Goal: Information Seeking & Learning: Understand process/instructions

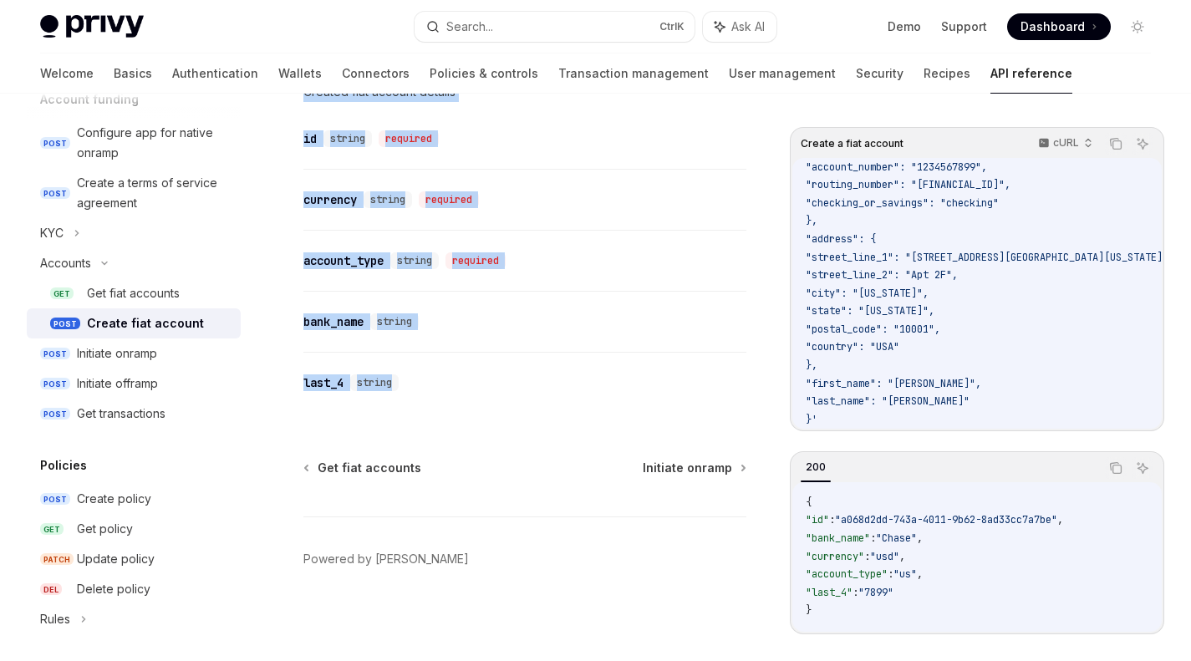
scroll to position [637, 0]
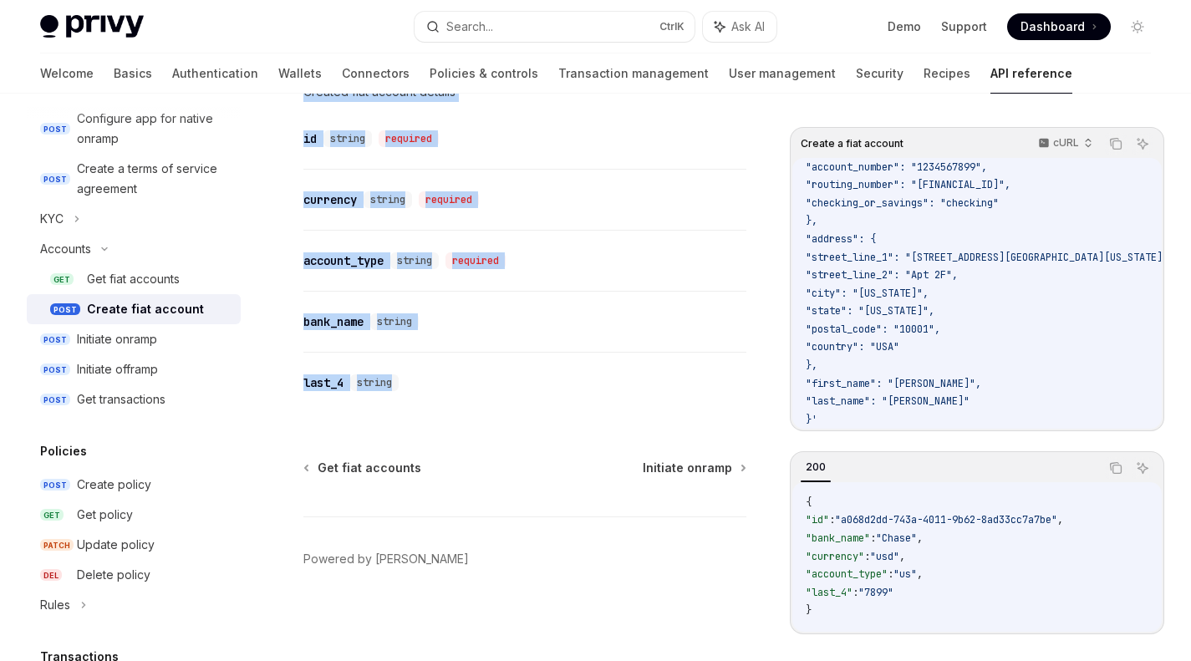
click at [160, 345] on div "Initiate onramp" at bounding box center [154, 339] width 154 height 20
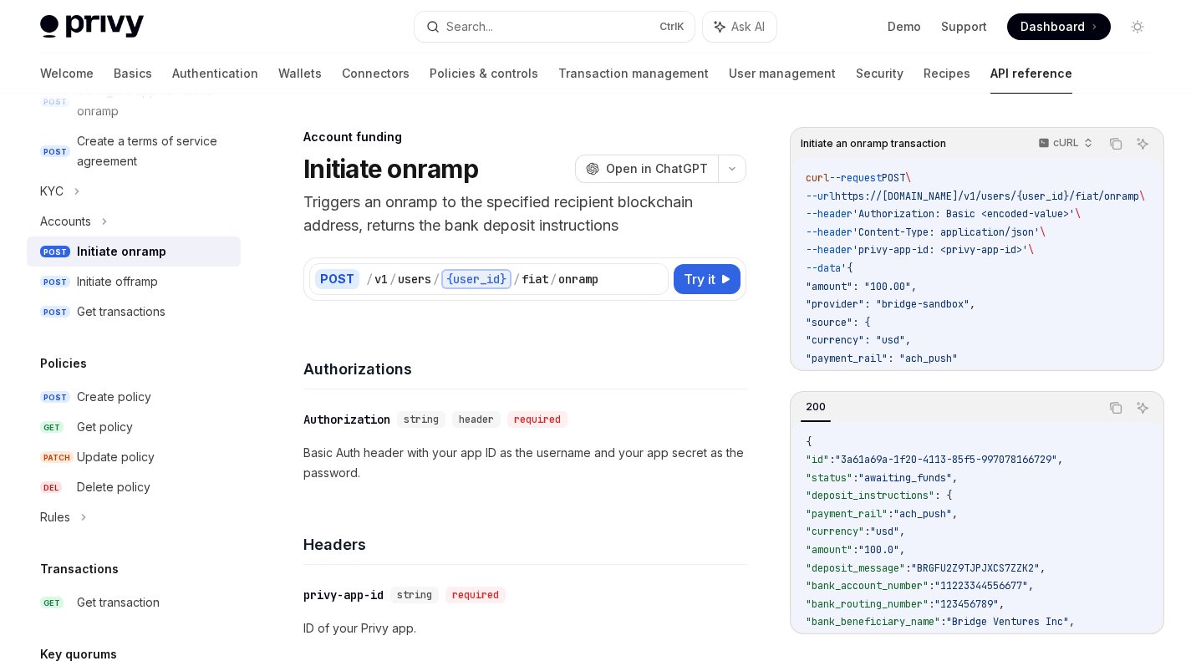
scroll to position [664, 0]
click at [108, 230] on icon at bounding box center [104, 222] width 7 height 20
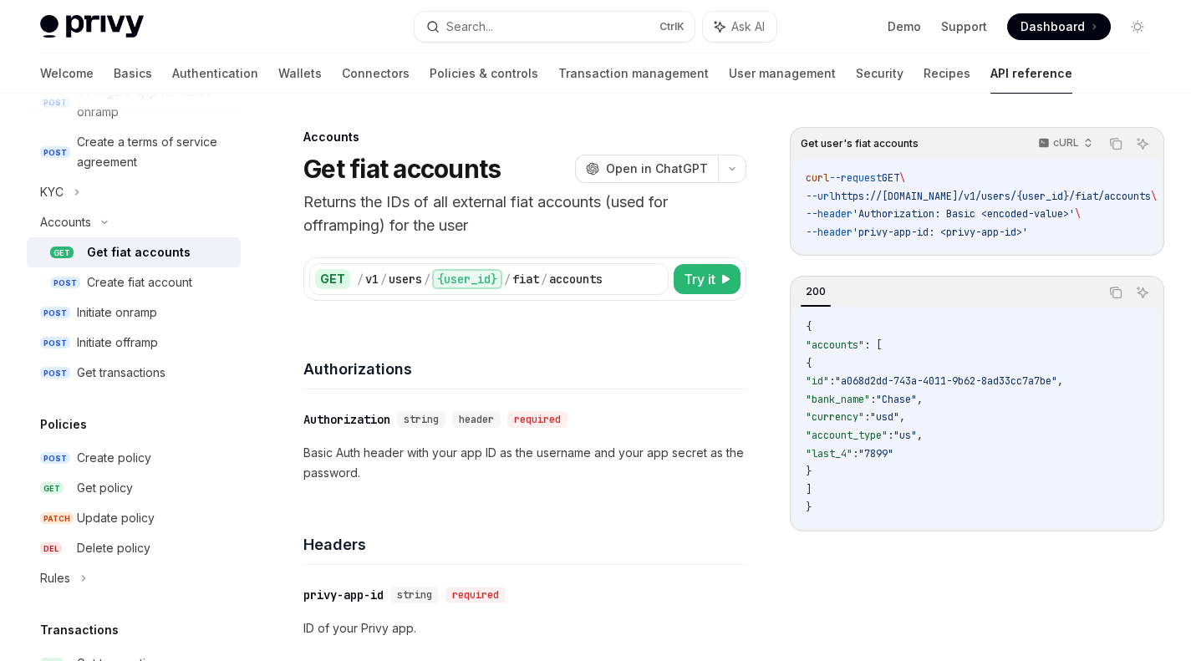
click at [137, 313] on div "Initiate onramp" at bounding box center [117, 313] width 80 height 20
type textarea "*"
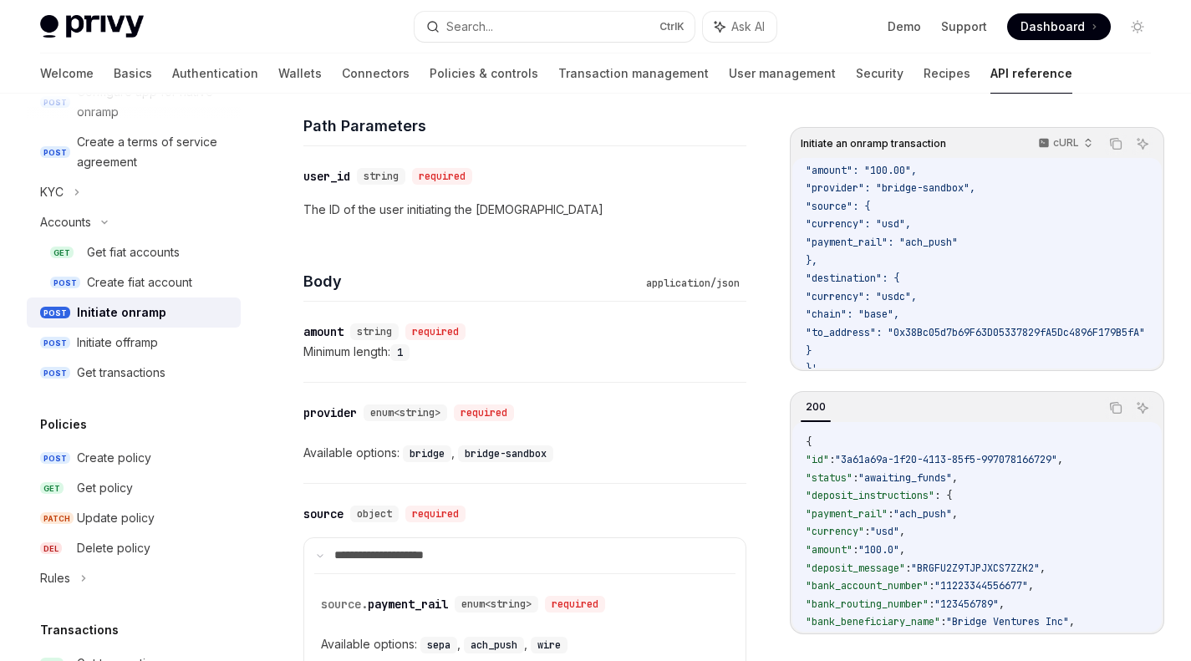
scroll to position [133, 0]
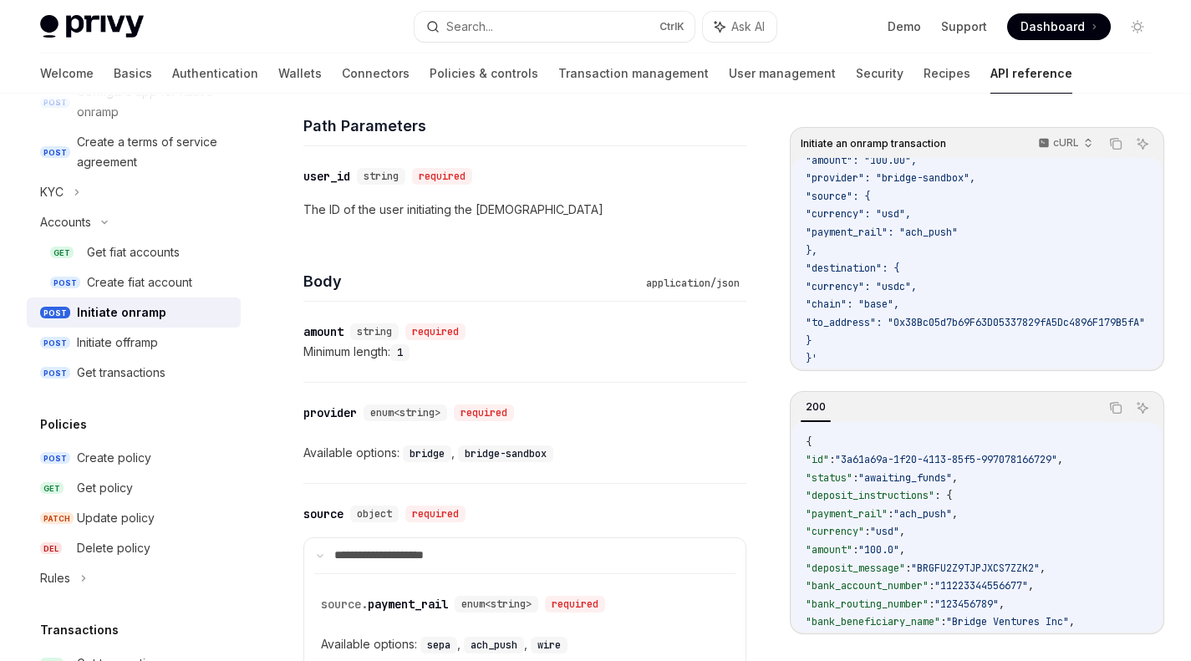
click at [881, 230] on span ""payment_rail": "ach_push"" at bounding box center [882, 232] width 152 height 13
copy span "payment_rail"
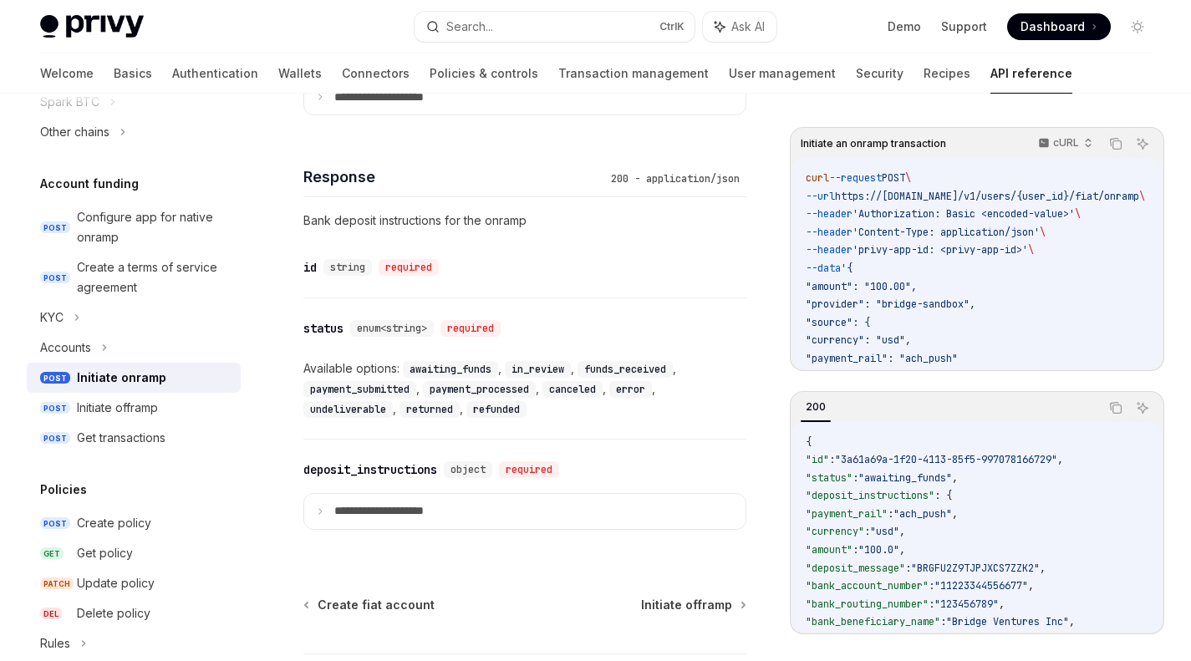
scroll to position [1280, 0]
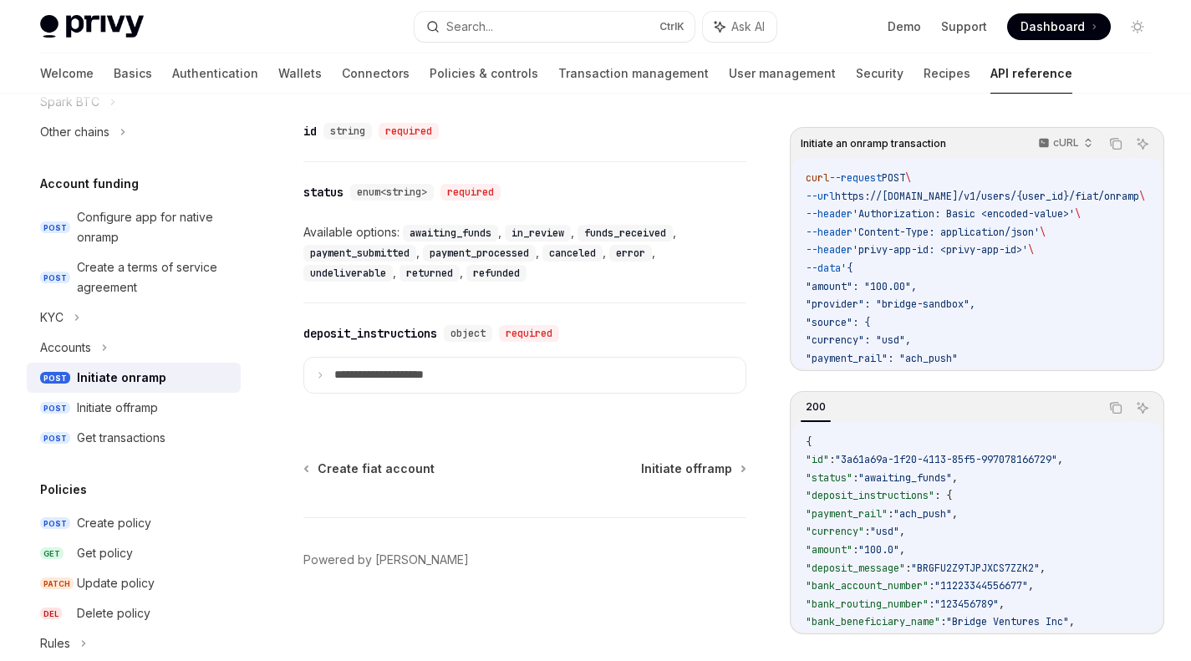
click at [353, 367] on summary "**********" at bounding box center [524, 375] width 441 height 35
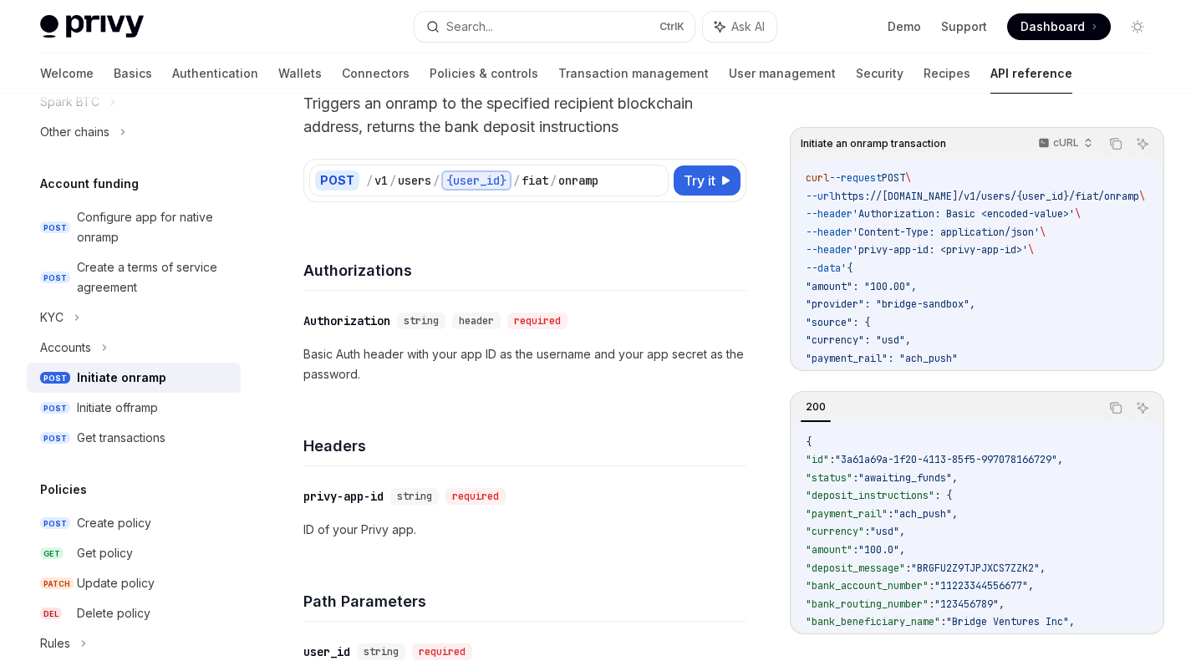
scroll to position [0, 0]
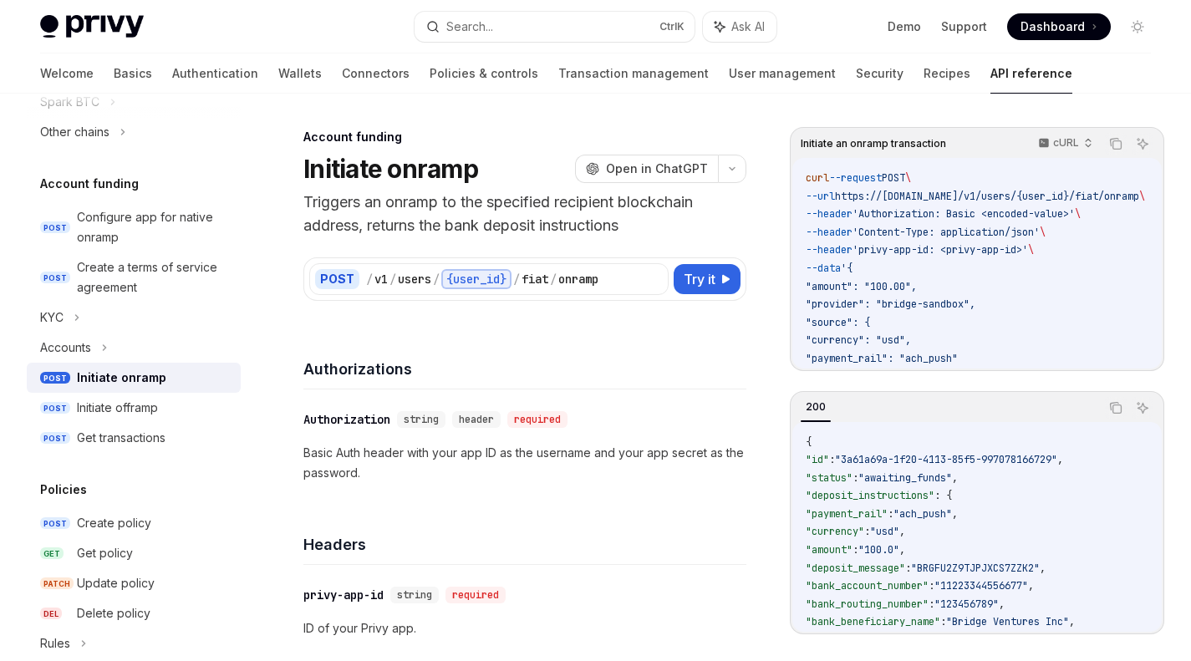
click at [305, 162] on h1 "Initiate onramp" at bounding box center [390, 169] width 175 height 30
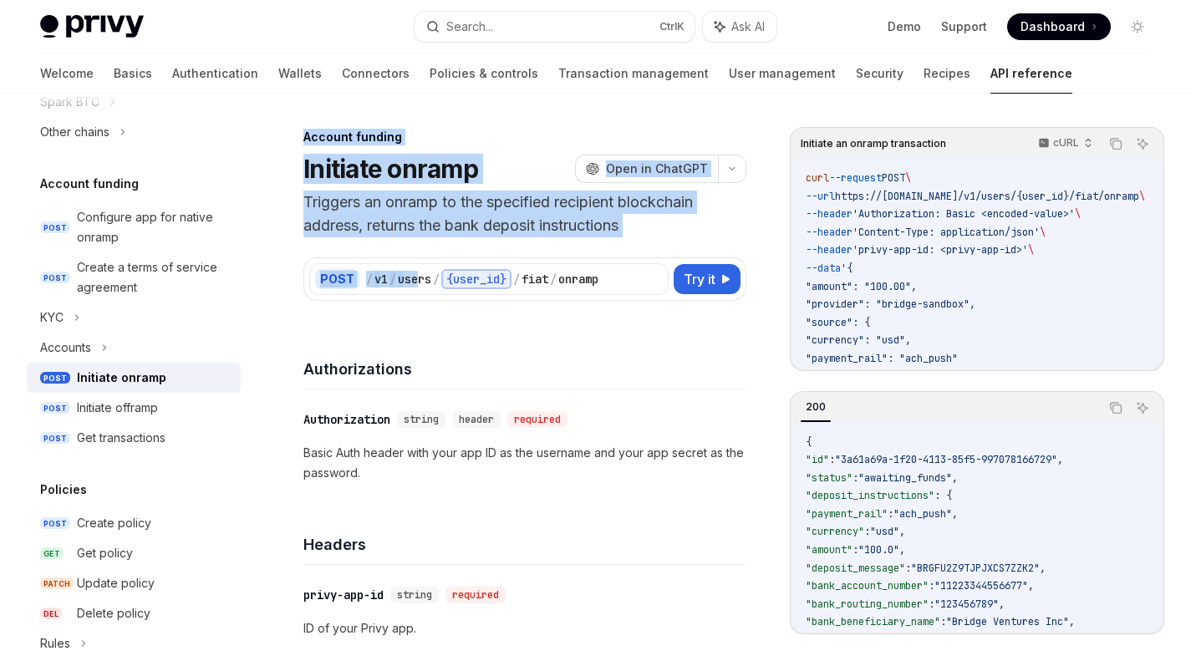
drag, startPoint x: 305, startPoint y: 137, endPoint x: 432, endPoint y: 309, distance: 214.0
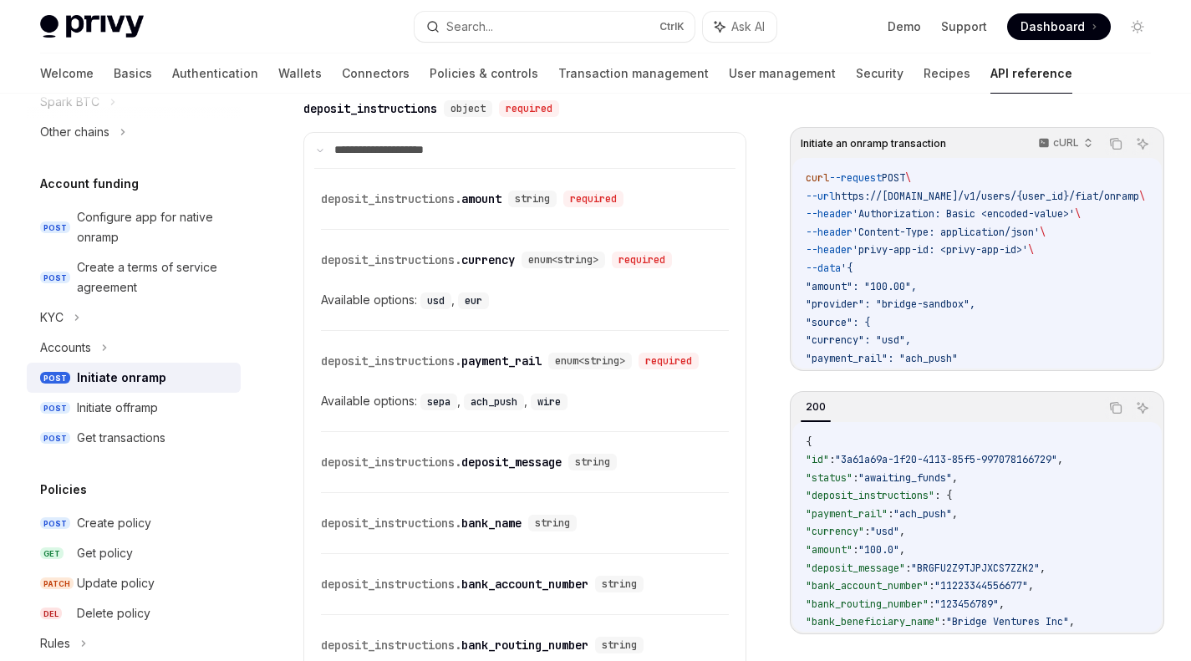
scroll to position [2176, 0]
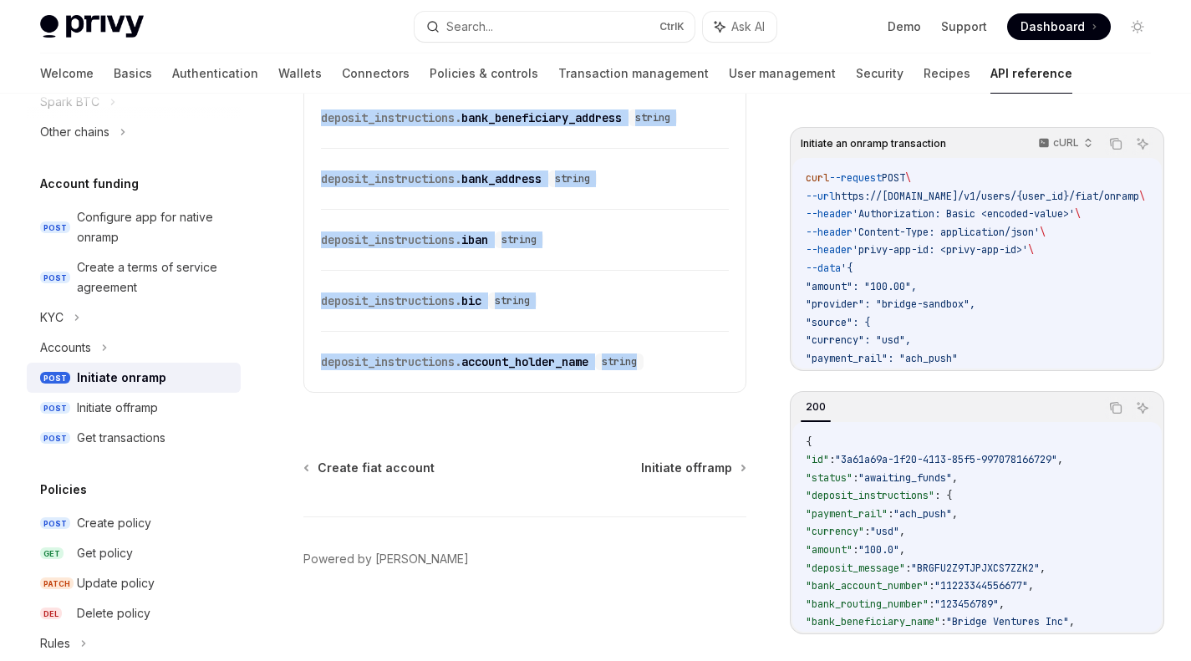
click at [679, 384] on div "​ deposit_instructions. account_holder_name string" at bounding box center [525, 362] width 408 height 60
copy div "Account funding Initiate onramp OpenAI Open in ChatGPT Triggers an onramp to th…"
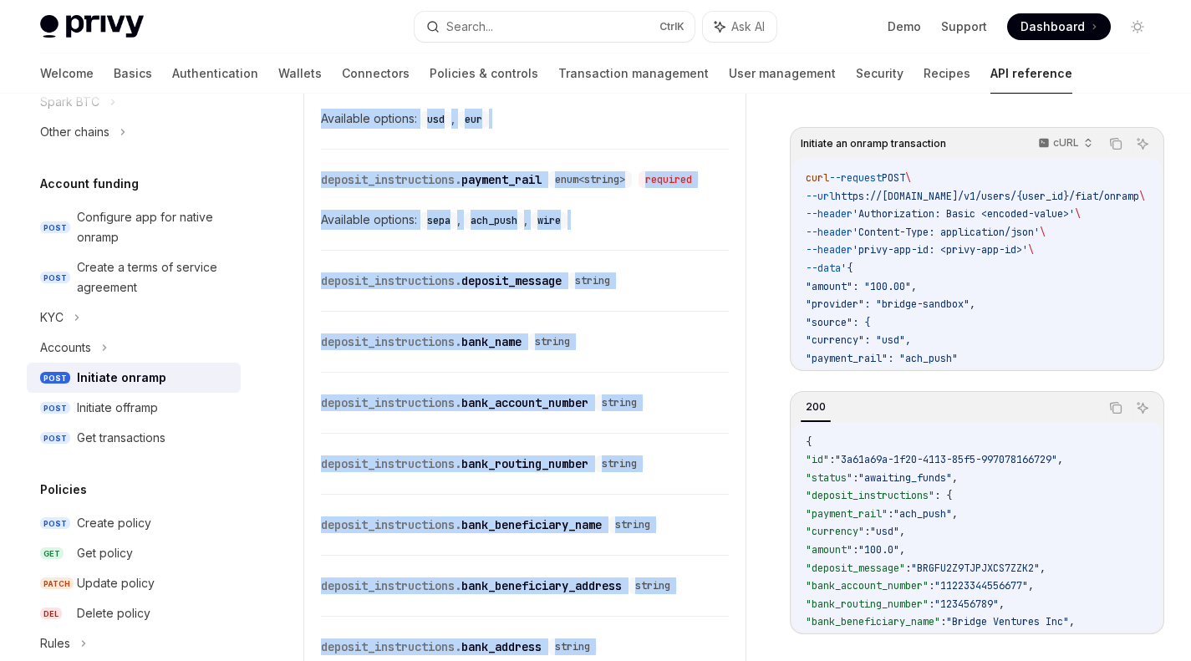
scroll to position [1625, 0]
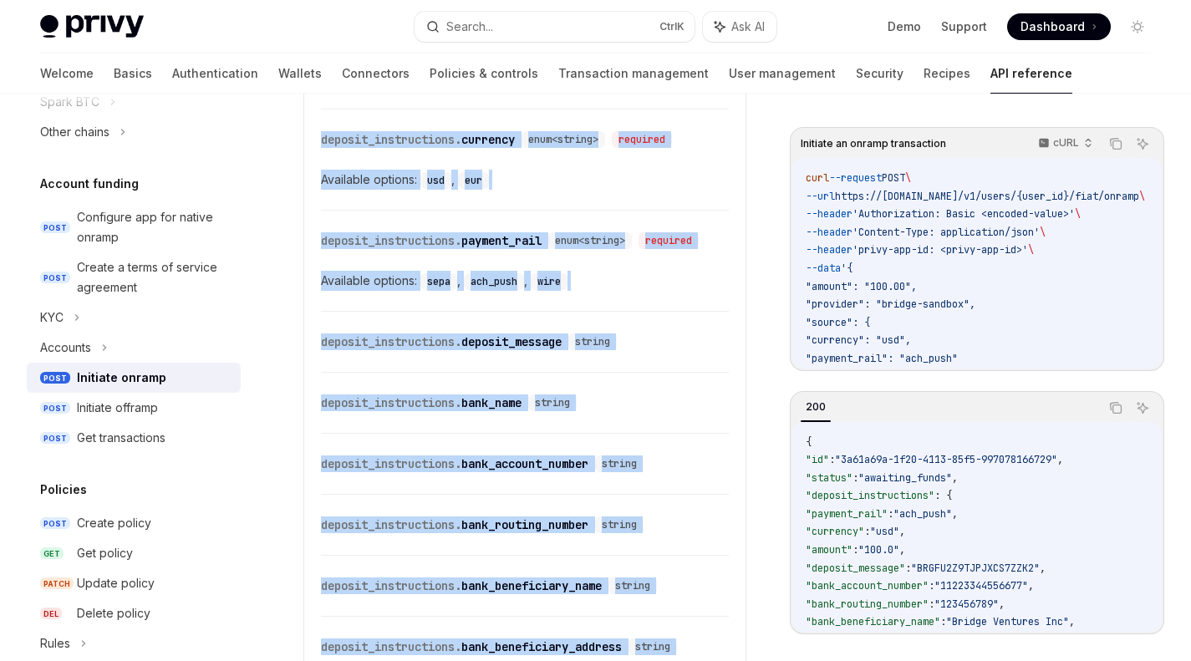
click at [650, 291] on div "Available options: sepa , ach_push , wire" at bounding box center [525, 281] width 408 height 20
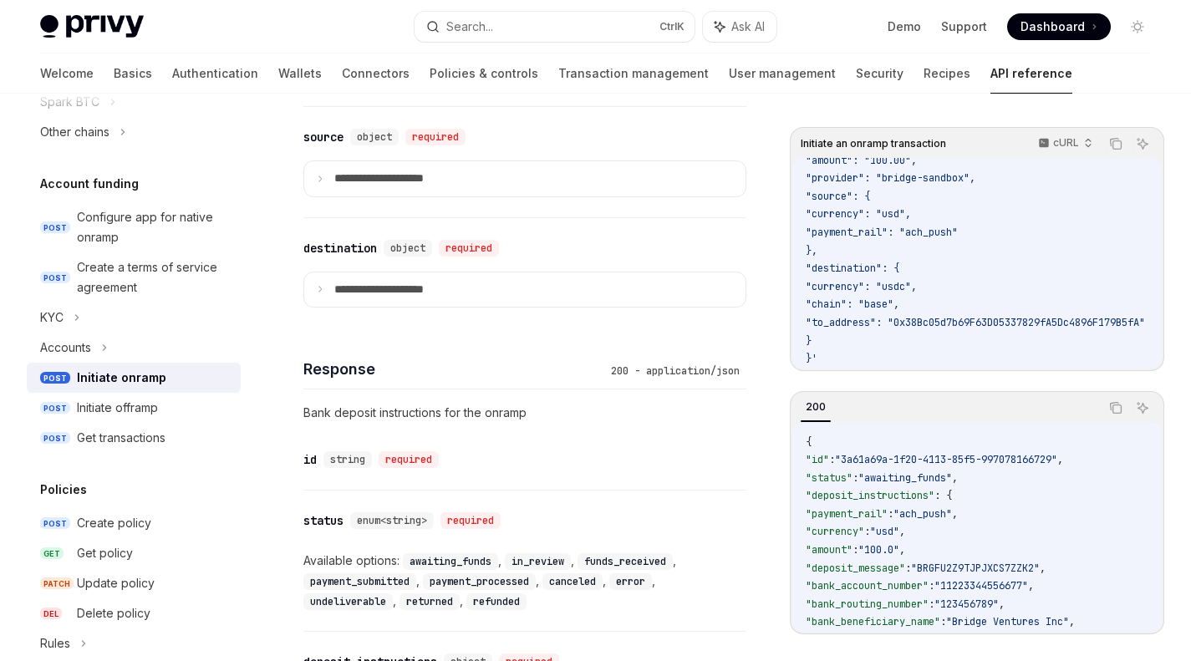
scroll to position [937, 0]
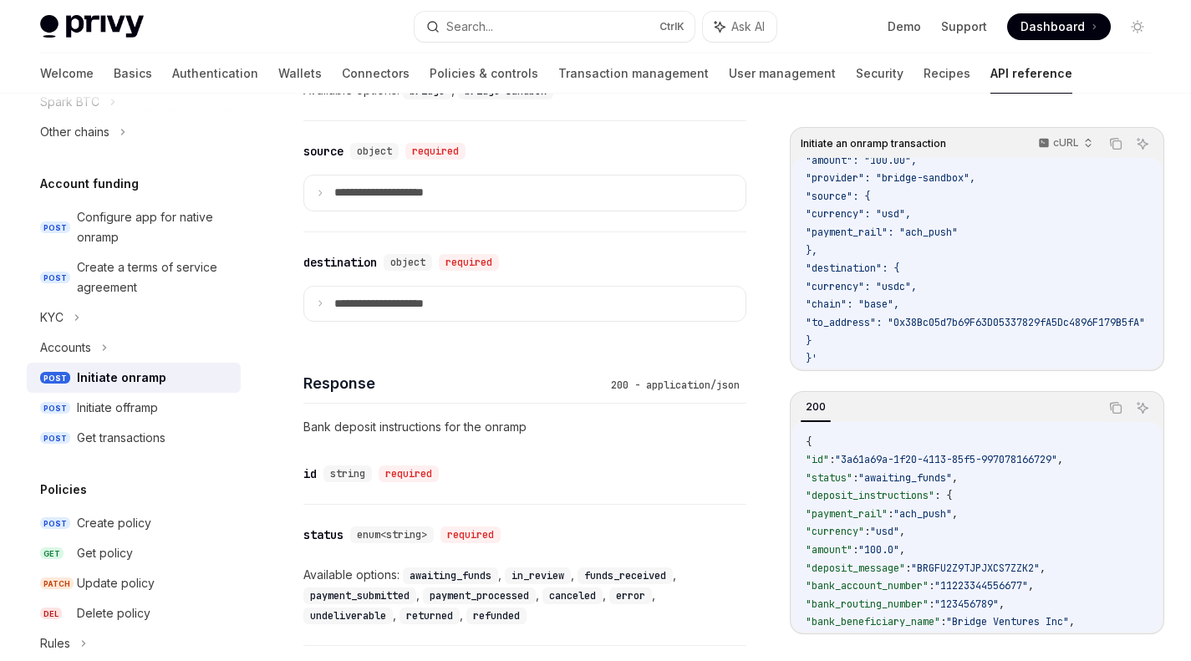
click at [471, 306] on summary "**********" at bounding box center [524, 304] width 441 height 35
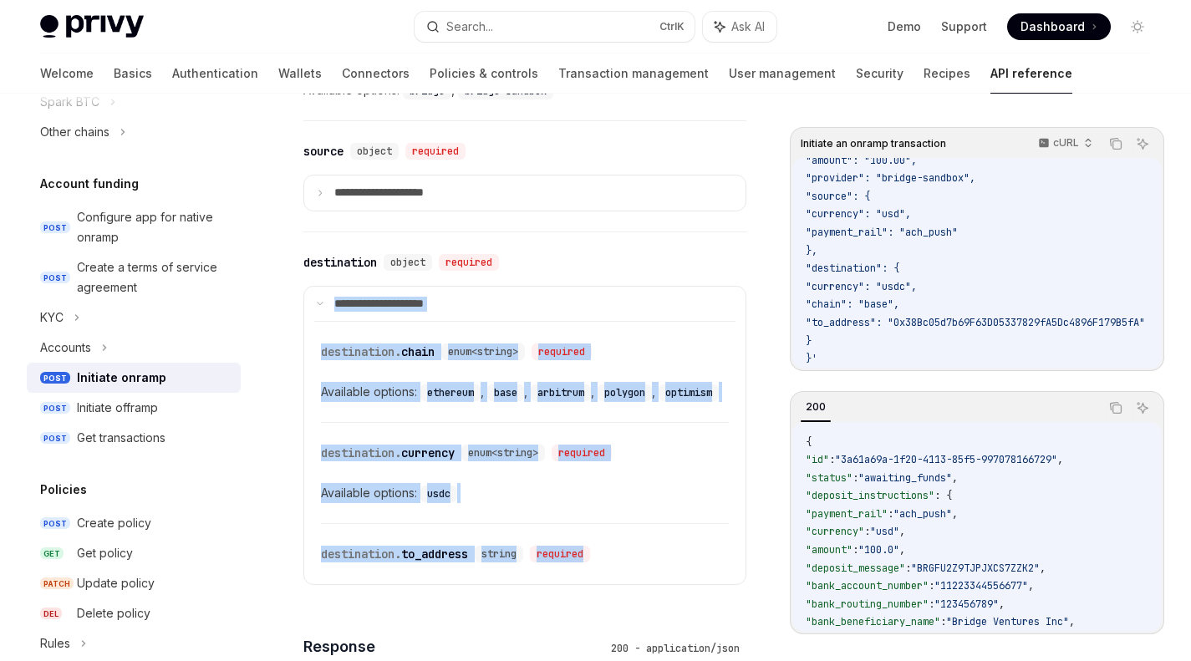
drag, startPoint x: 664, startPoint y: 591, endPoint x: 334, endPoint y: 315, distance: 430.2
click at [334, 315] on details "**********" at bounding box center [524, 436] width 443 height 300
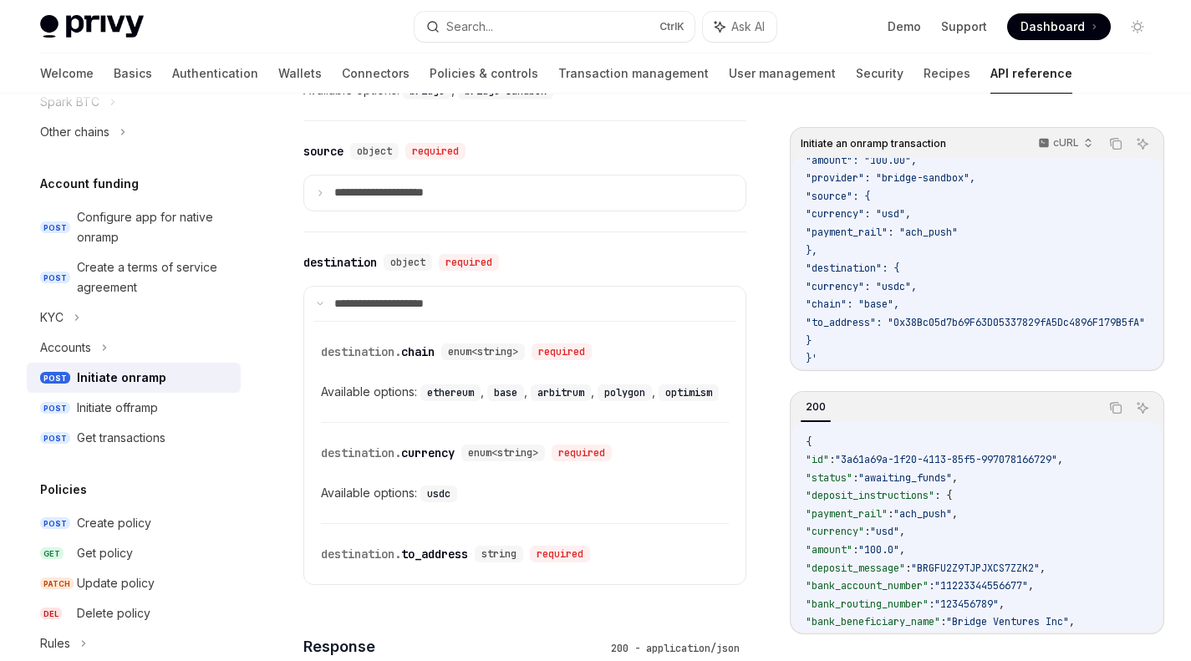
click at [431, 631] on div "Response 200 - application/json" at bounding box center [524, 636] width 443 height 62
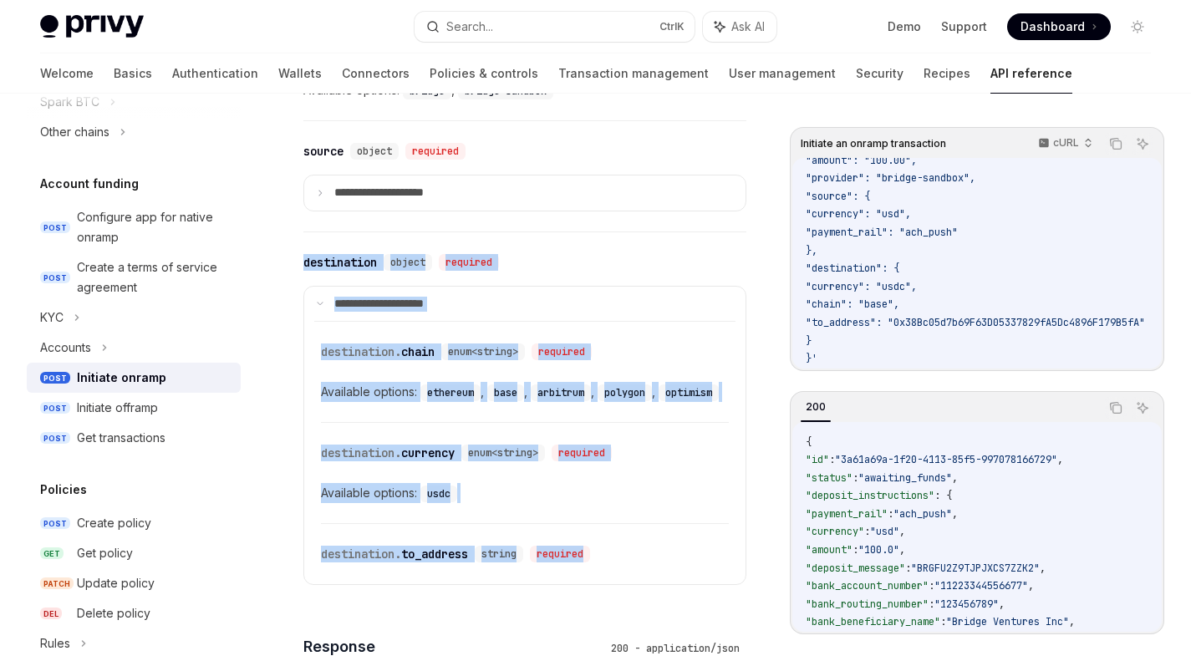
drag, startPoint x: 641, startPoint y: 586, endPoint x: 302, endPoint y: 253, distance: 475.2
click at [303, 253] on div "**********" at bounding box center [524, 419] width 443 height 374
copy div "**********"
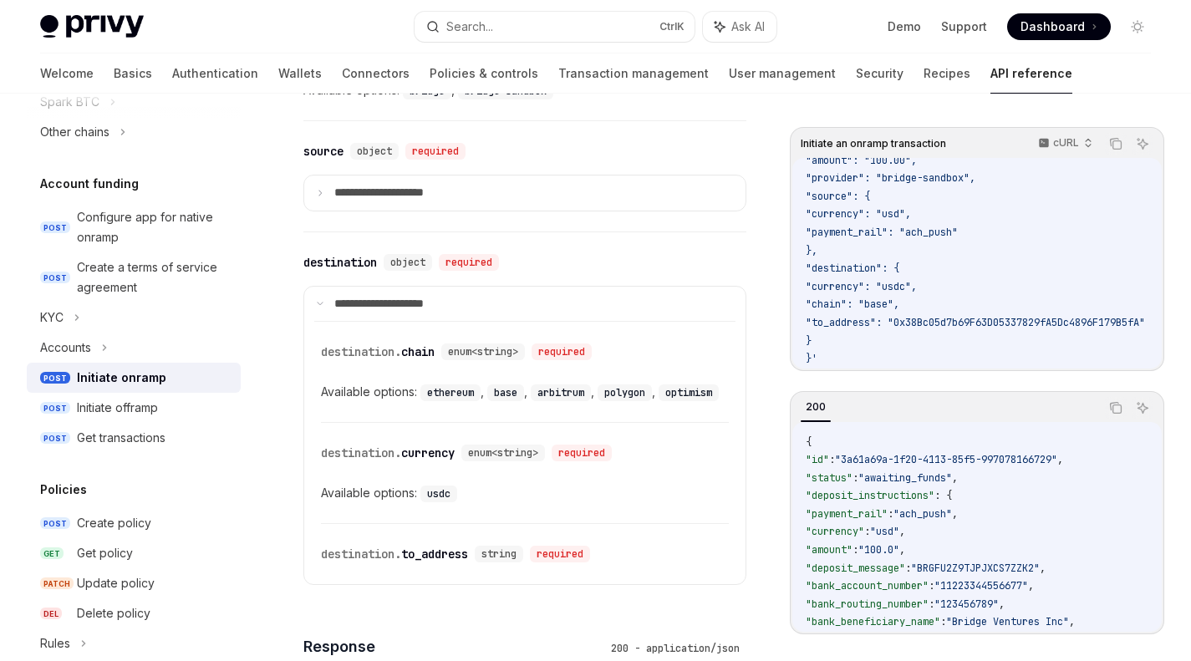
click at [320, 196] on summary "**********" at bounding box center [524, 193] width 441 height 35
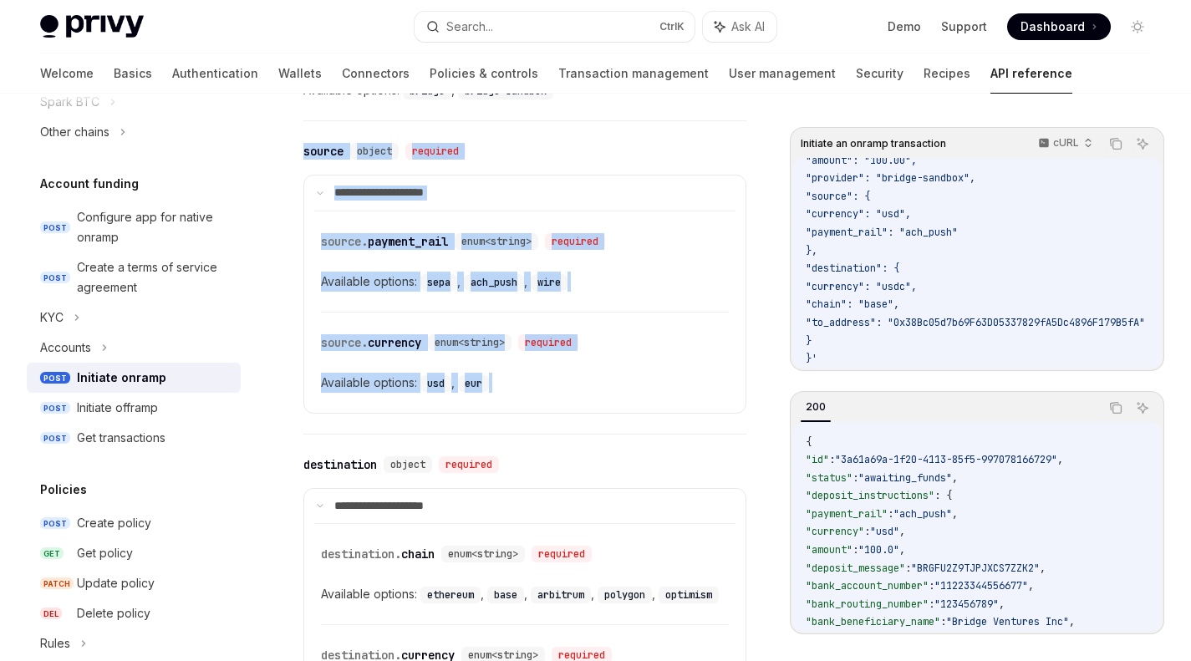
drag, startPoint x: 302, startPoint y: 132, endPoint x: 495, endPoint y: 411, distance: 339.4
click at [495, 411] on div "Account funding Initiate onramp OpenAI Open in ChatGPT Triggers an onramp to th…" at bounding box center [368, 330] width 763 height 2281
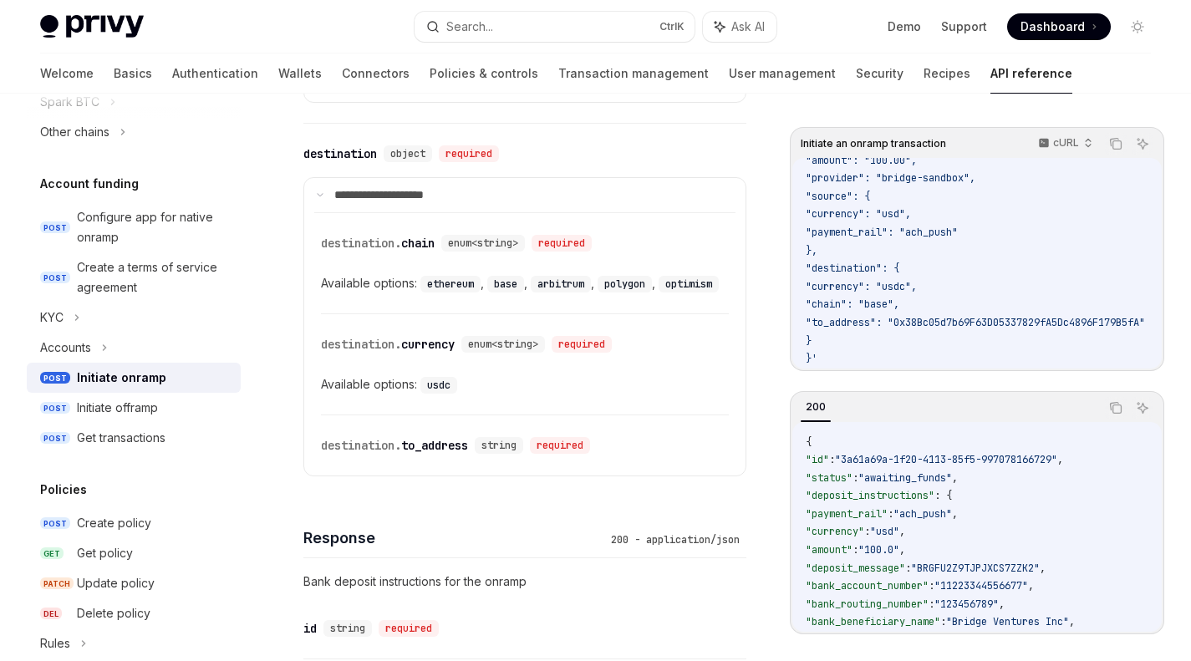
scroll to position [1249, 0]
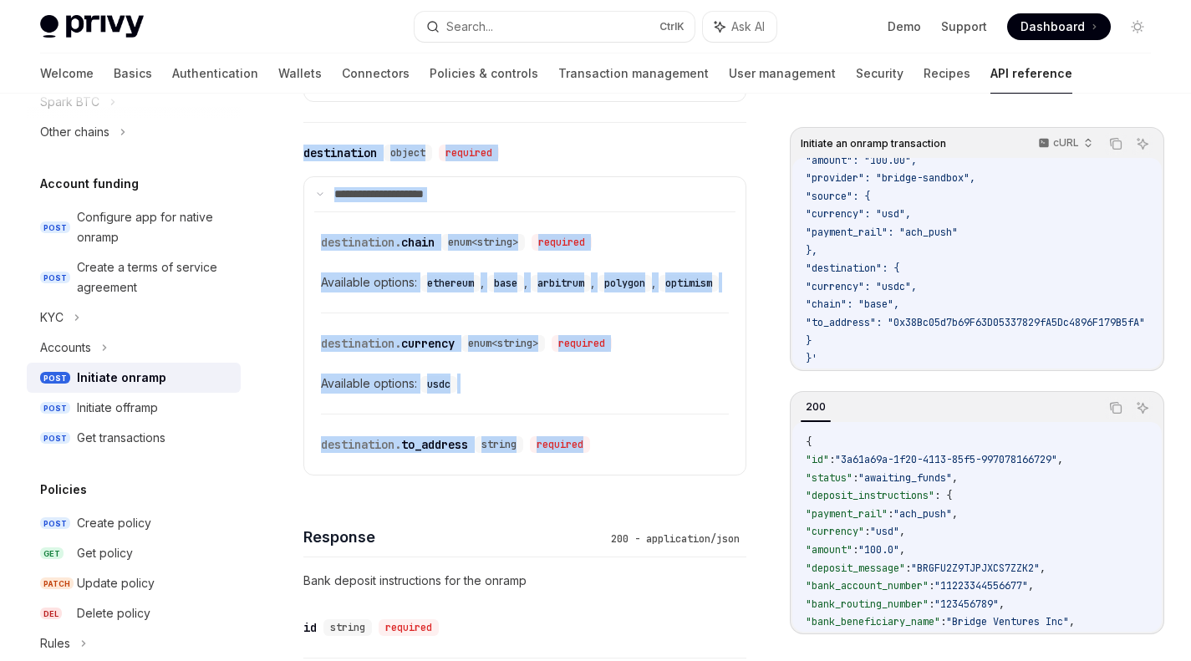
click at [627, 475] on div "​ destination. to_address string required" at bounding box center [525, 445] width 408 height 60
copy div "**********"
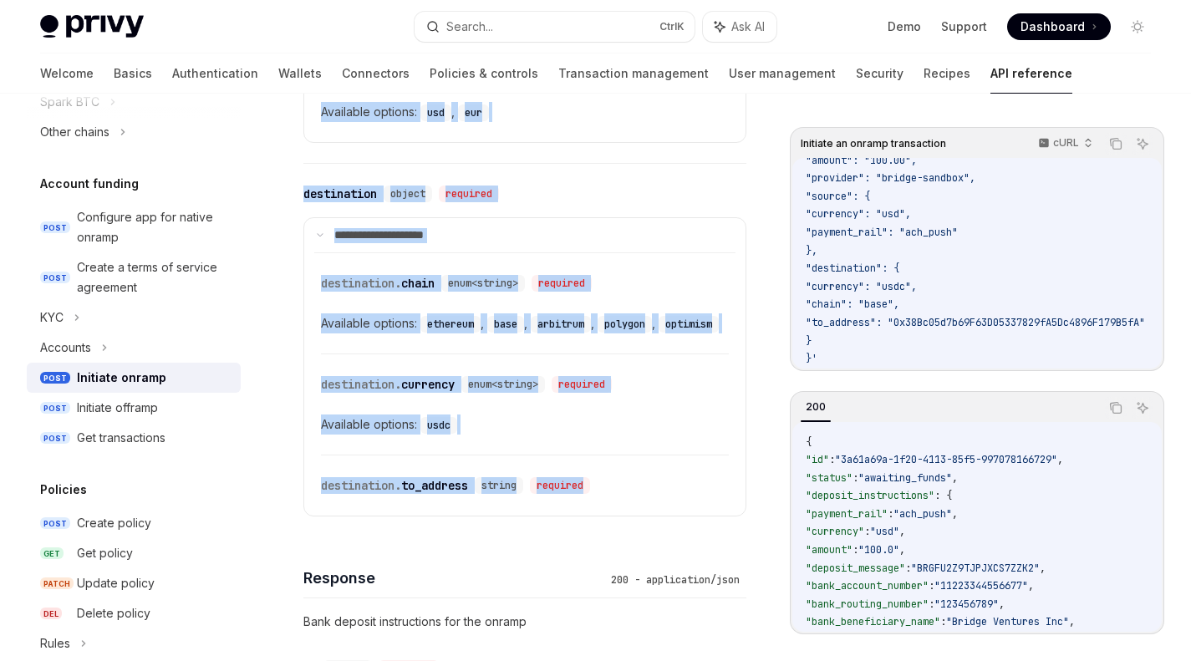
scroll to position [1208, 0]
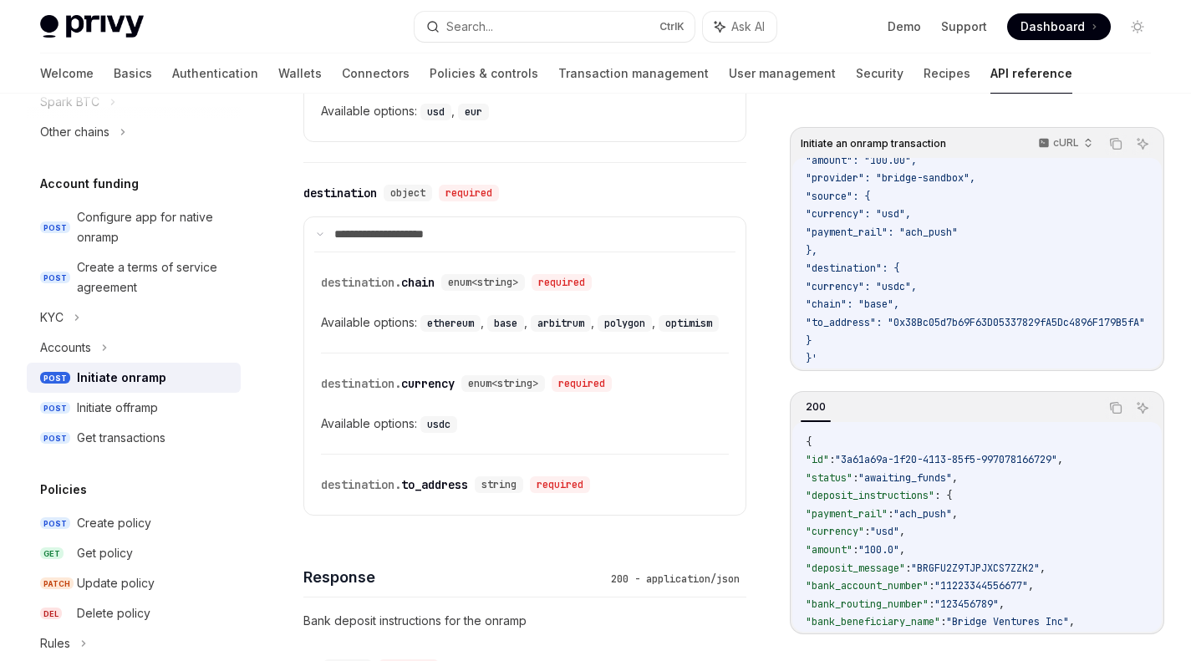
click at [847, 338] on code "curl --request POST \ --url https://api.privy.io/v1/users/{user_id}/fiat/onramp…" at bounding box center [995, 205] width 379 height 325
click at [1117, 141] on icon "Copy the contents from the code block" at bounding box center [1115, 143] width 13 height 13
click at [168, 435] on div "Get transactions" at bounding box center [154, 438] width 154 height 20
type textarea "*"
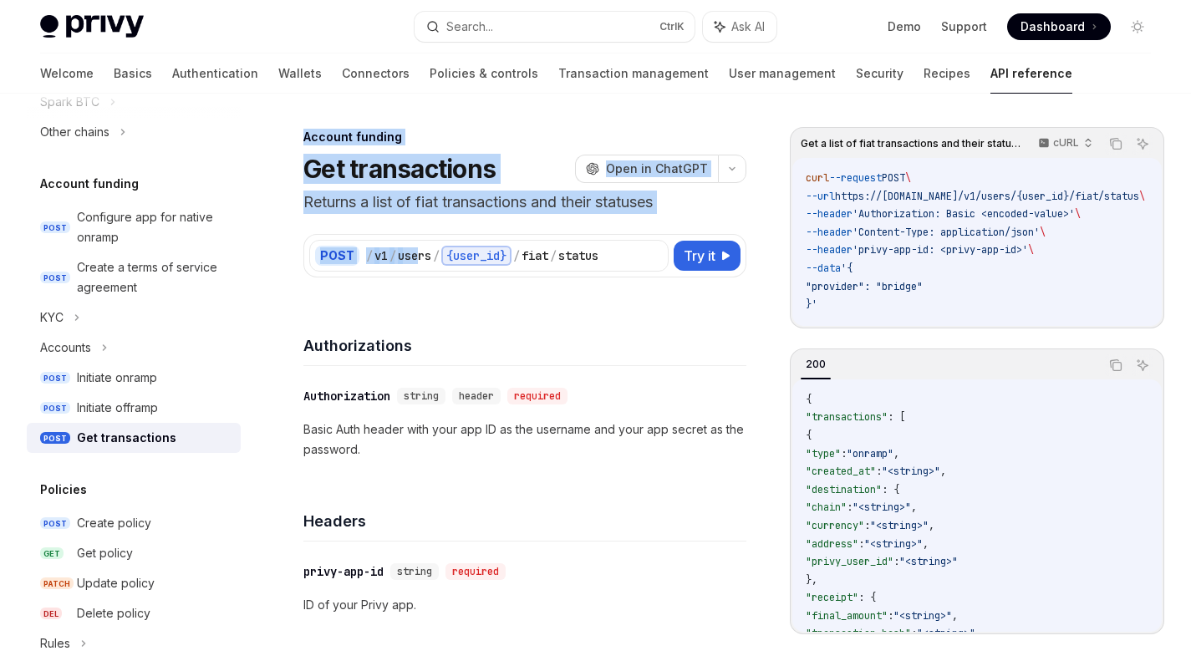
drag, startPoint x: 305, startPoint y: 132, endPoint x: 420, endPoint y: 248, distance: 163.1
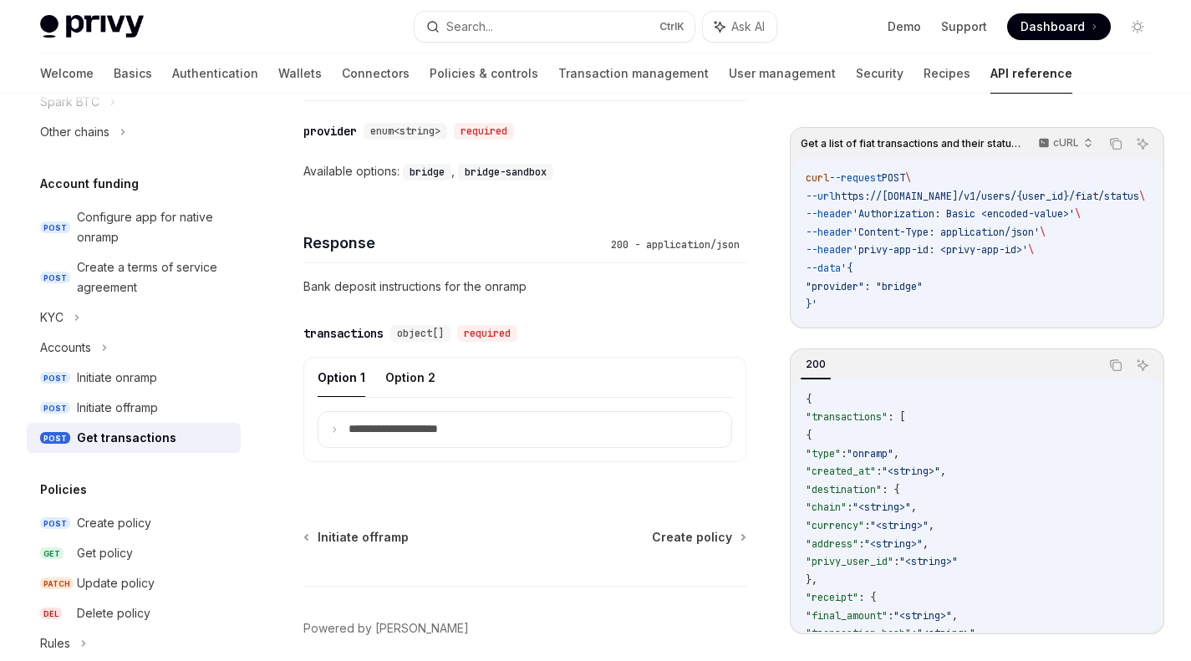
scroll to position [820, 0]
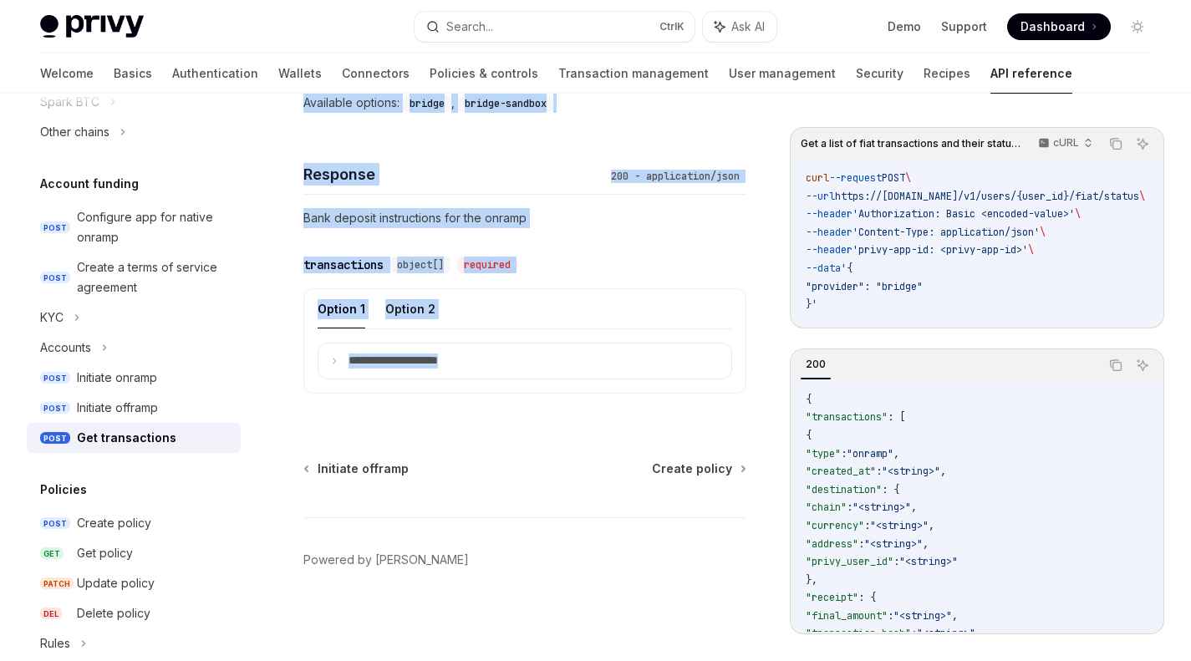
click at [541, 408] on div "**********" at bounding box center [524, 324] width 443 height 179
click at [512, 378] on details "**********" at bounding box center [525, 361] width 415 height 37
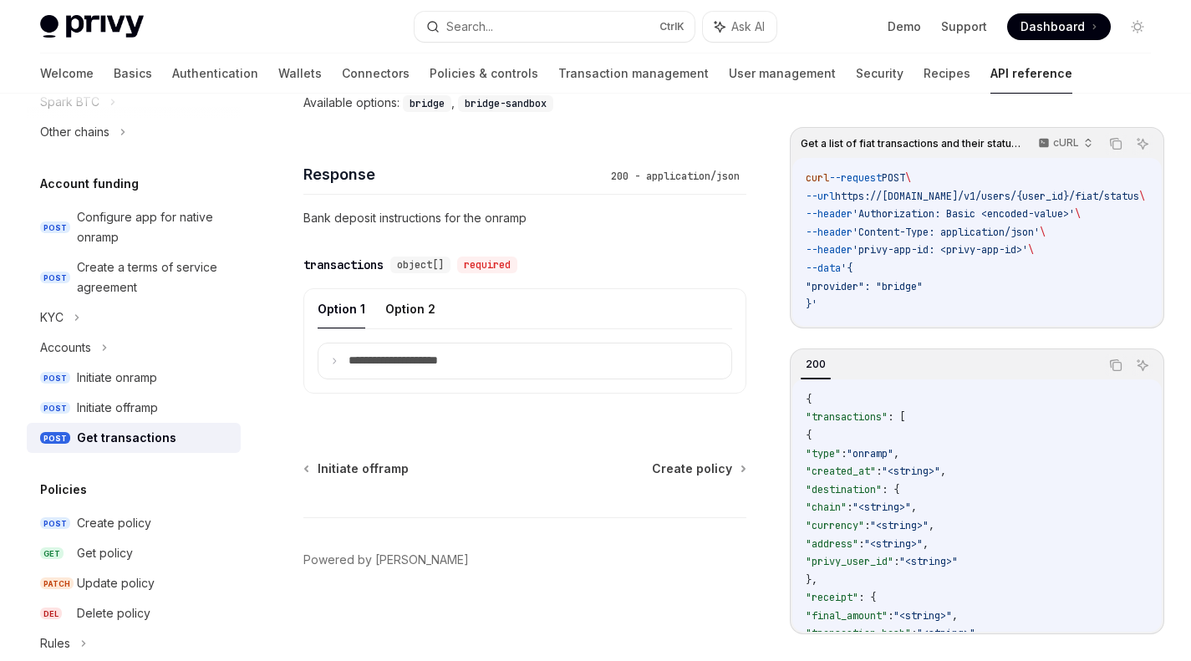
click at [494, 362] on summary "**********" at bounding box center [524, 360] width 413 height 35
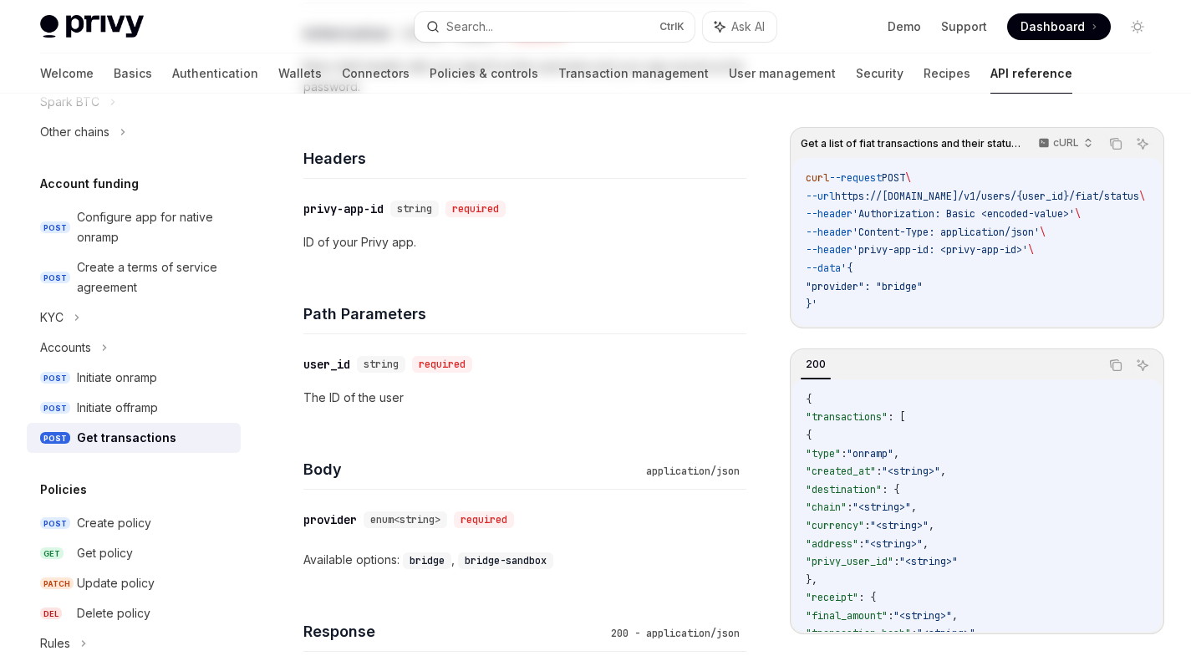
scroll to position [0, 0]
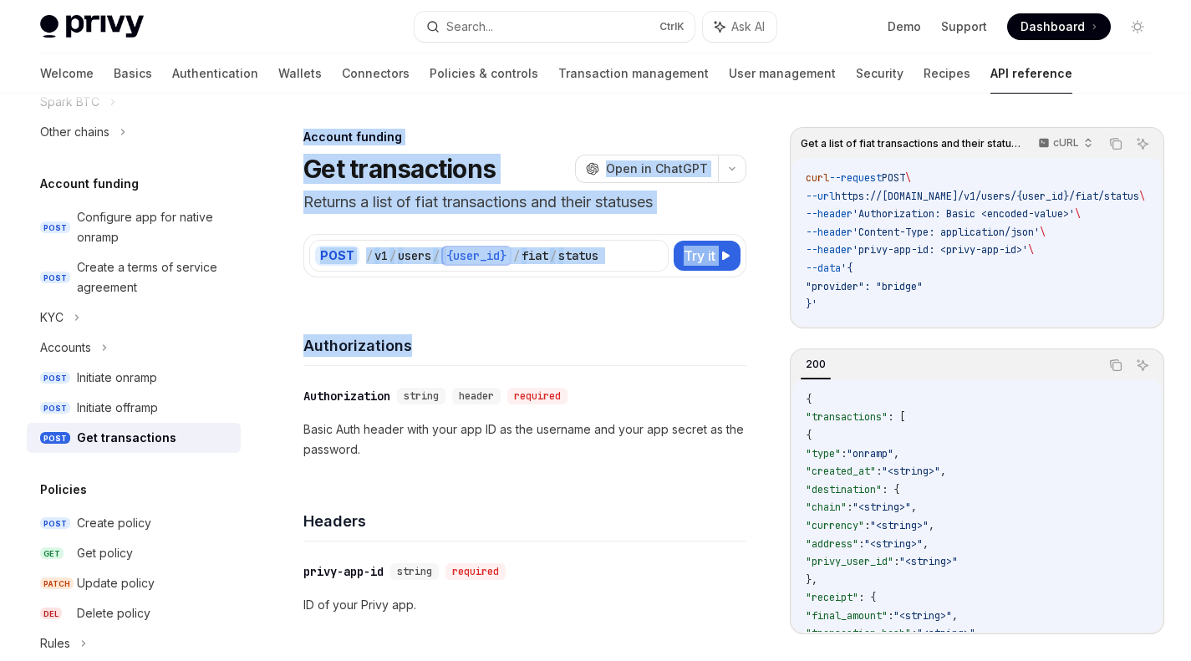
drag, startPoint x: 304, startPoint y: 135, endPoint x: 491, endPoint y: 365, distance: 296.6
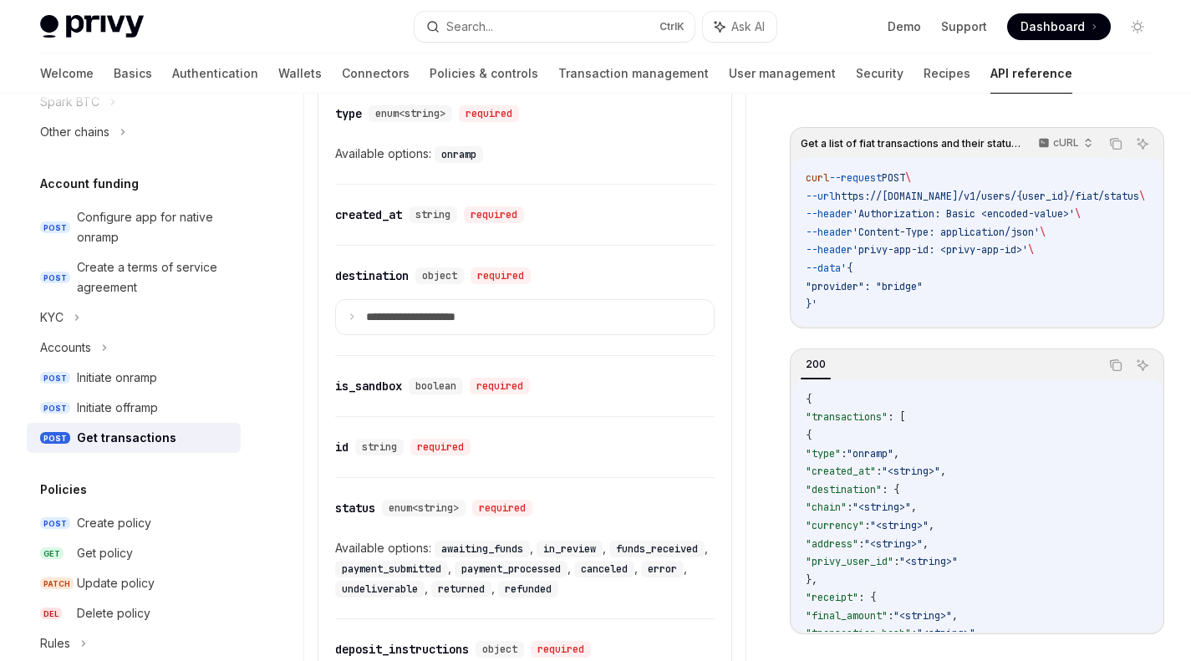
scroll to position [1578, 0]
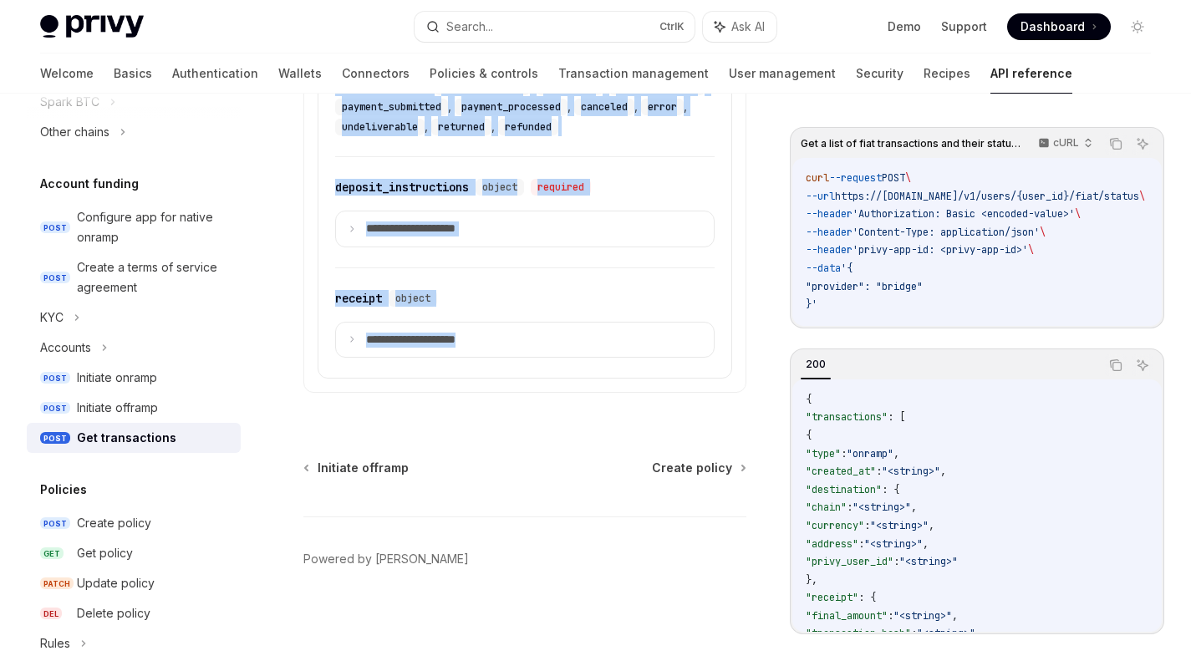
copy div "Account funding Get transactions OpenAI Open in ChatGPT Returns a list of fiat …"
click at [394, 196] on div "​ deposit_instructions object required" at bounding box center [516, 187] width 363 height 20
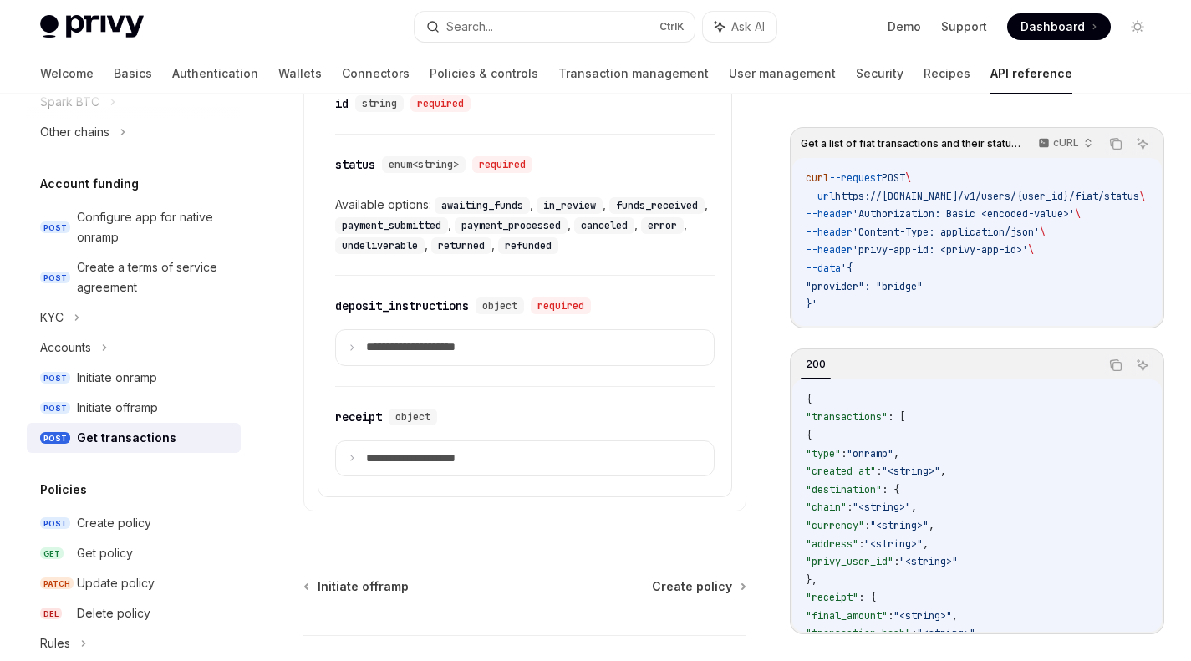
scroll to position [1458, 0]
click at [936, 268] on code "curl --request POST \ --url https://[DOMAIN_NAME]/v1/users/{user_id}/fiat/statu…" at bounding box center [995, 242] width 379 height 145
click at [125, 445] on div "Get transactions" at bounding box center [126, 438] width 99 height 20
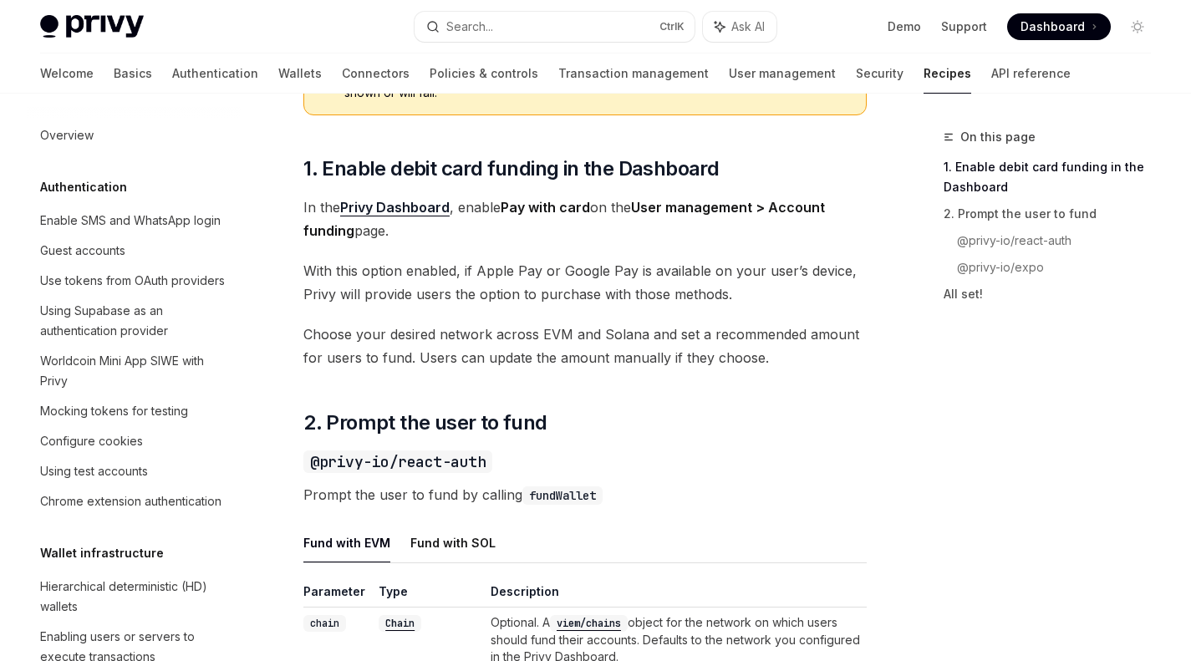
scroll to position [1543, 0]
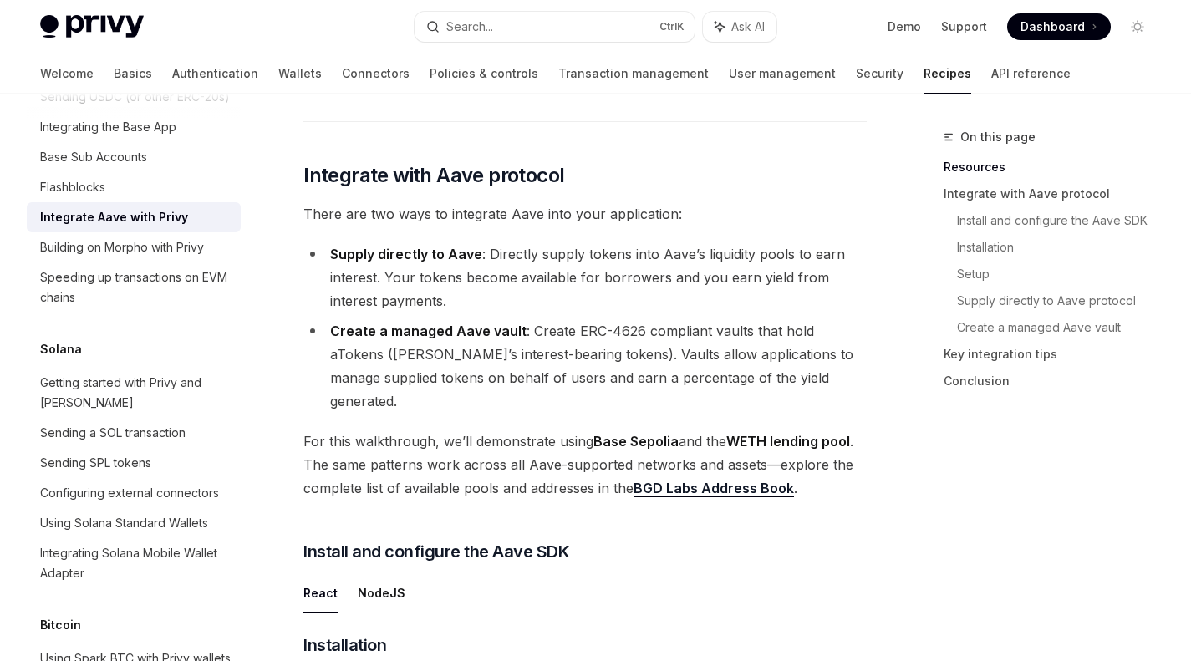
scroll to position [452, 0]
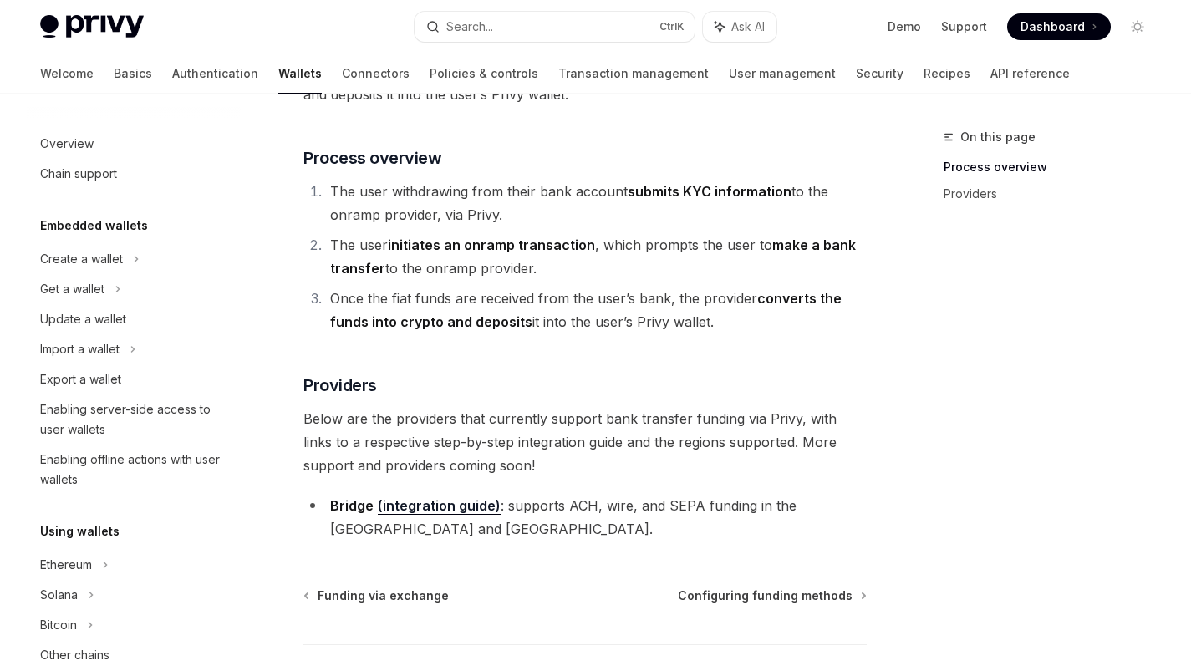
scroll to position [447, 0]
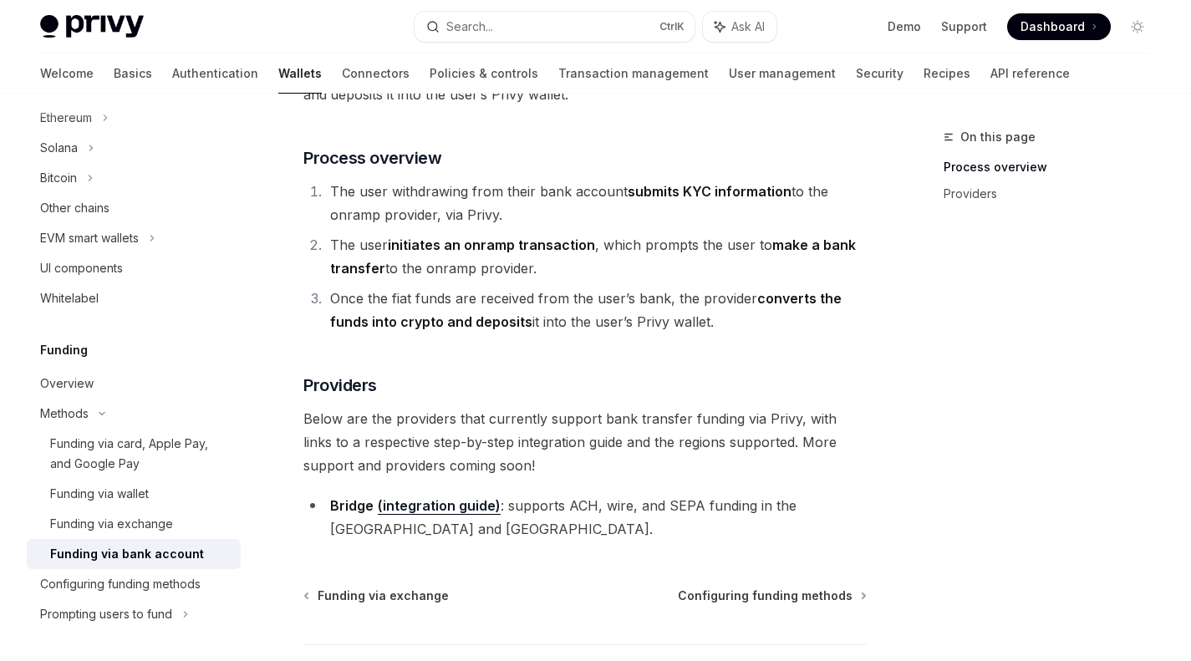
click at [452, 207] on li "The user withdrawing from their bank account submits KYC information to the onr…" at bounding box center [596, 203] width 542 height 47
drag, startPoint x: 725, startPoint y: 324, endPoint x: 561, endPoint y: 323, distance: 163.8
click at [561, 323] on li "Once the fiat funds are received from the user’s bank, the provider converts th…" at bounding box center [596, 310] width 542 height 47
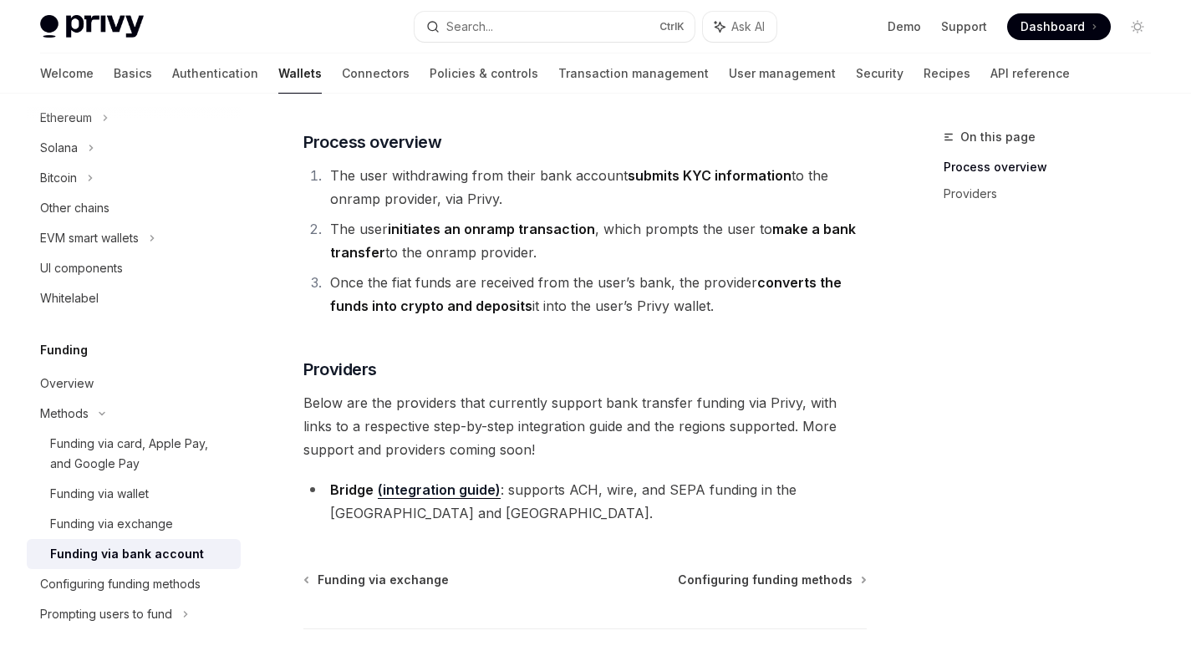
scroll to position [280, 0]
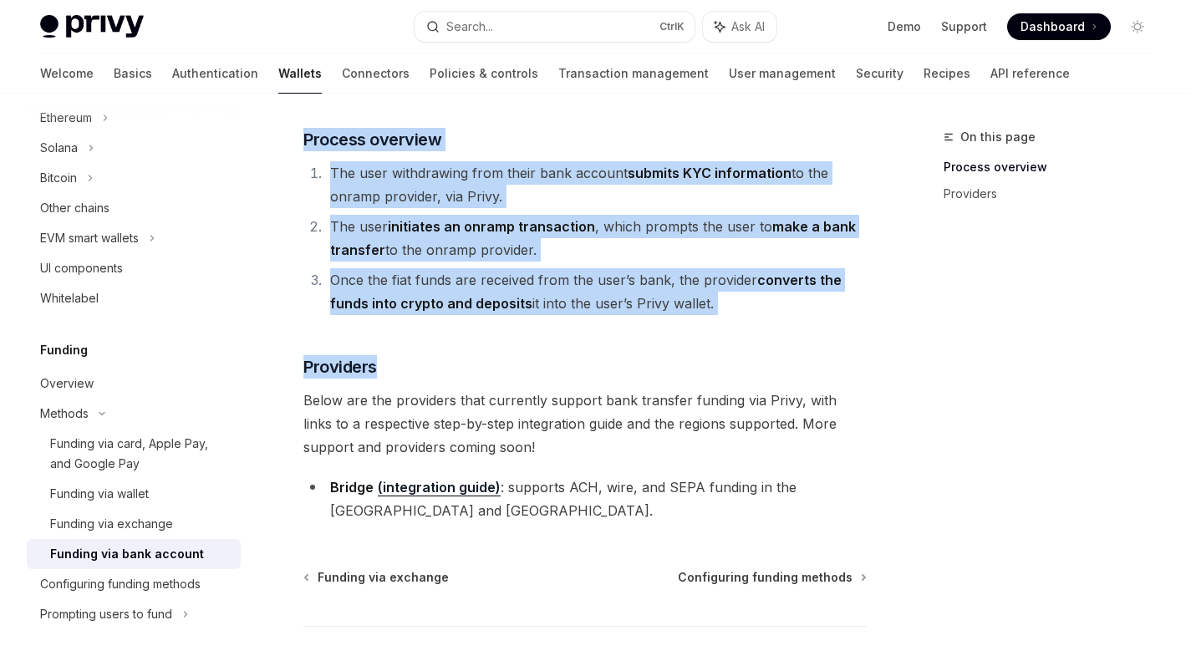
drag, startPoint x: 592, startPoint y: 351, endPoint x: 295, endPoint y: 139, distance: 364.8
click at [303, 139] on div "Funding via bank account is currently available server-side in your app. The wi…" at bounding box center [584, 227] width 563 height 592
click at [295, 139] on link "​" at bounding box center [286, 139] width 33 height 23
click at [326, 194] on li "The user withdrawing from their bank account submits KYC information to the onr…" at bounding box center [596, 183] width 542 height 47
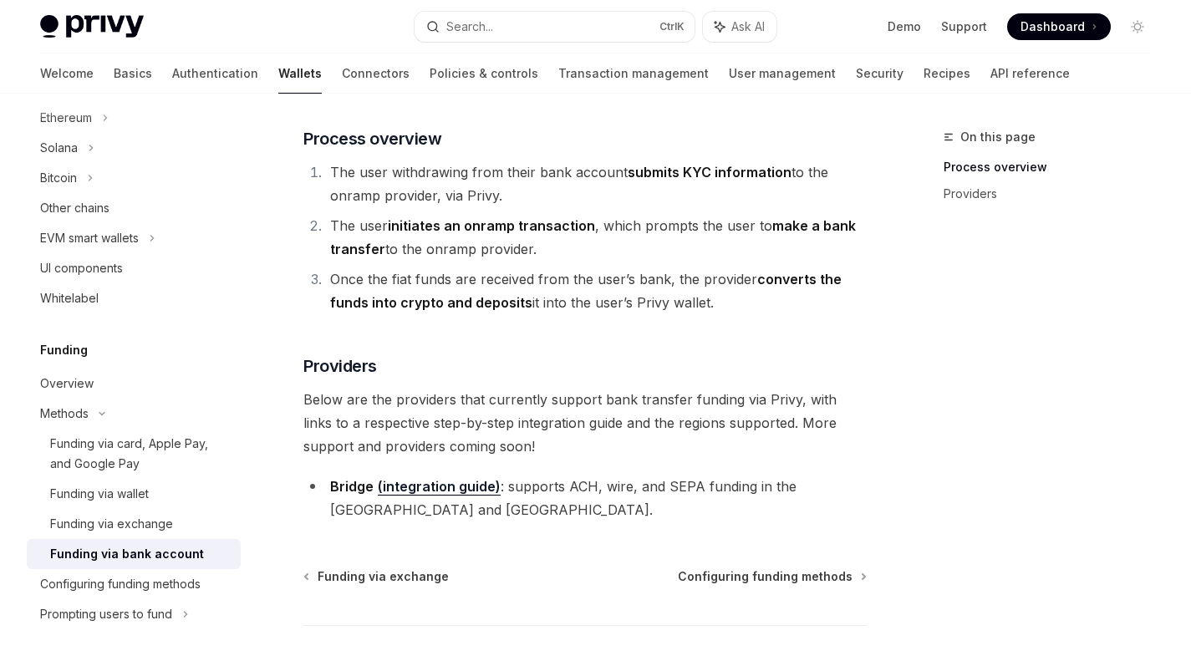
drag, startPoint x: 719, startPoint y: 304, endPoint x: 325, endPoint y: 158, distance: 419.9
click at [325, 158] on div "Funding via bank account is currently available server-side in your app. The wi…" at bounding box center [584, 226] width 563 height 592
copy ol "The user withdrawing from their bank account submits KYC information to the onr…"
click at [333, 95] on div "Funding via bank account is currently available server-side in your app. The wi…" at bounding box center [584, 226] width 563 height 592
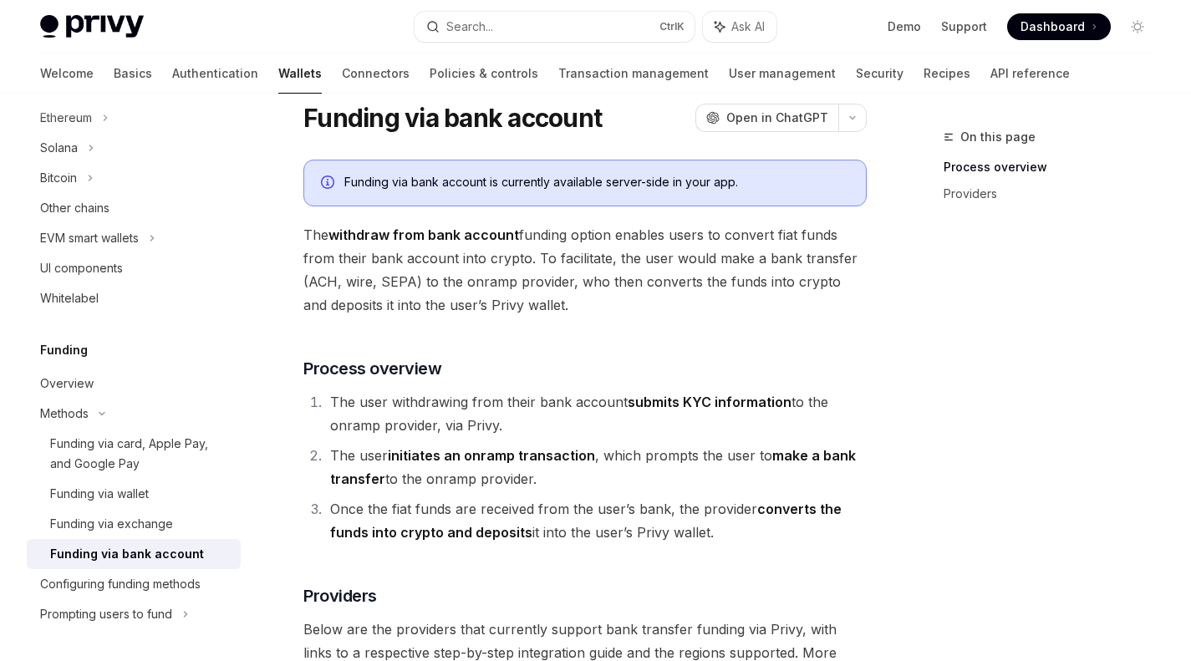
scroll to position [0, 0]
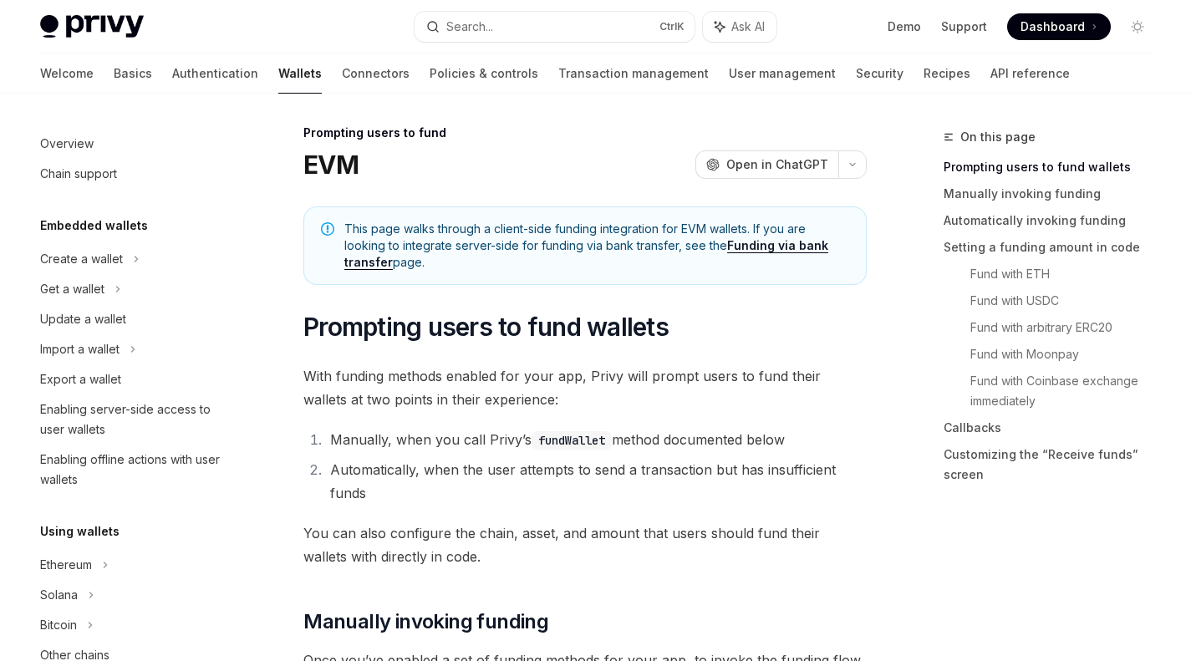
scroll to position [573, 0]
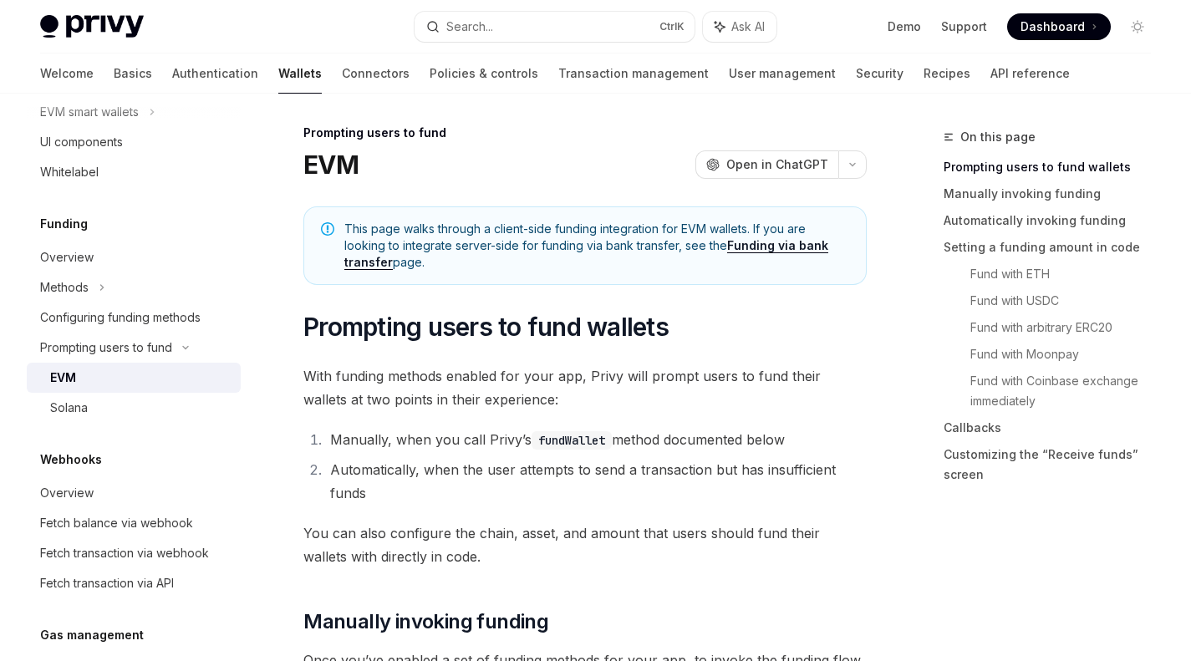
click at [452, 567] on span "You can also configure the chain, asset, and amount that users should fund thei…" at bounding box center [584, 545] width 563 height 47
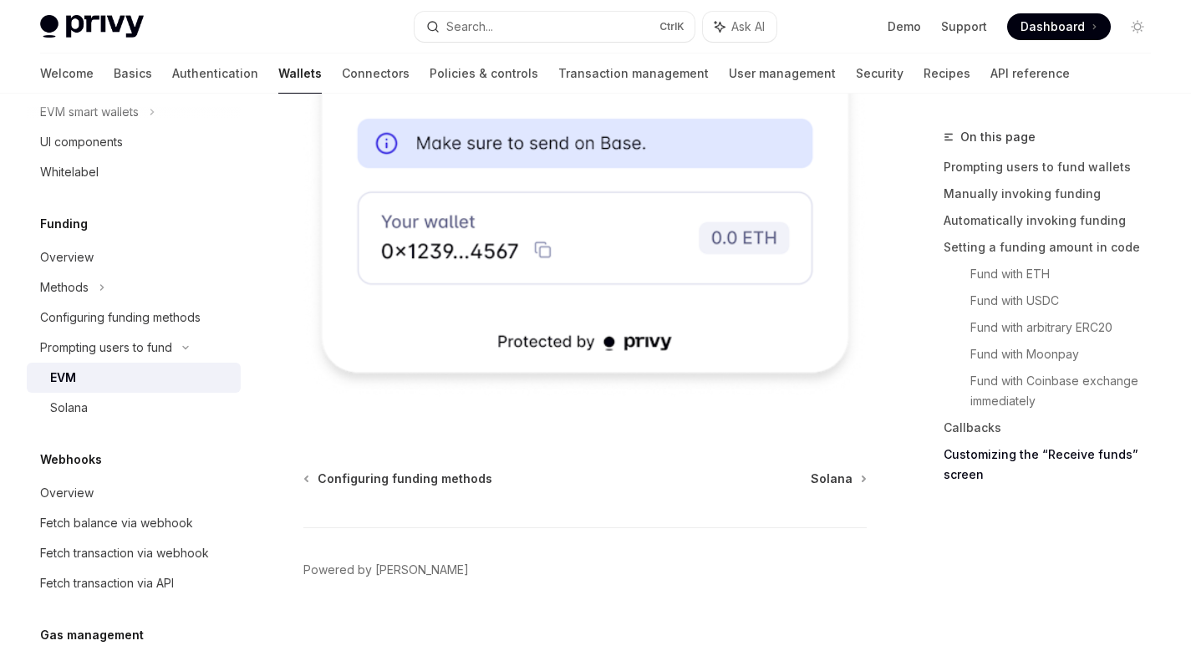
scroll to position [5614, 0]
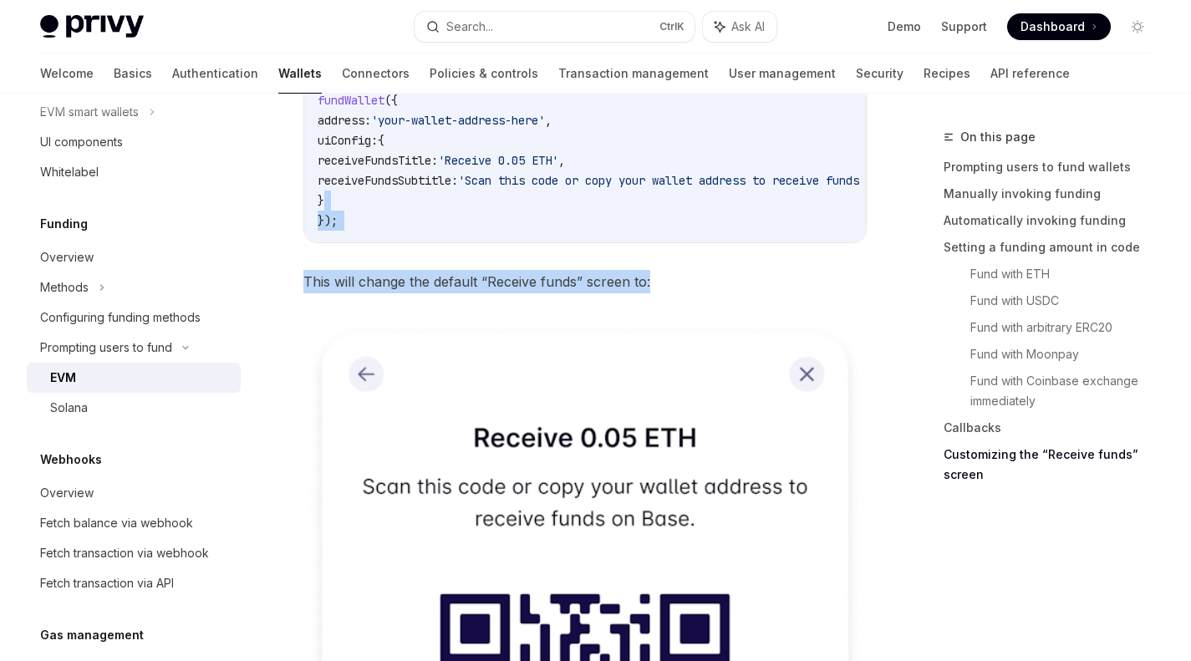
drag, startPoint x: 696, startPoint y: 290, endPoint x: 583, endPoint y: 200, distance: 145.1
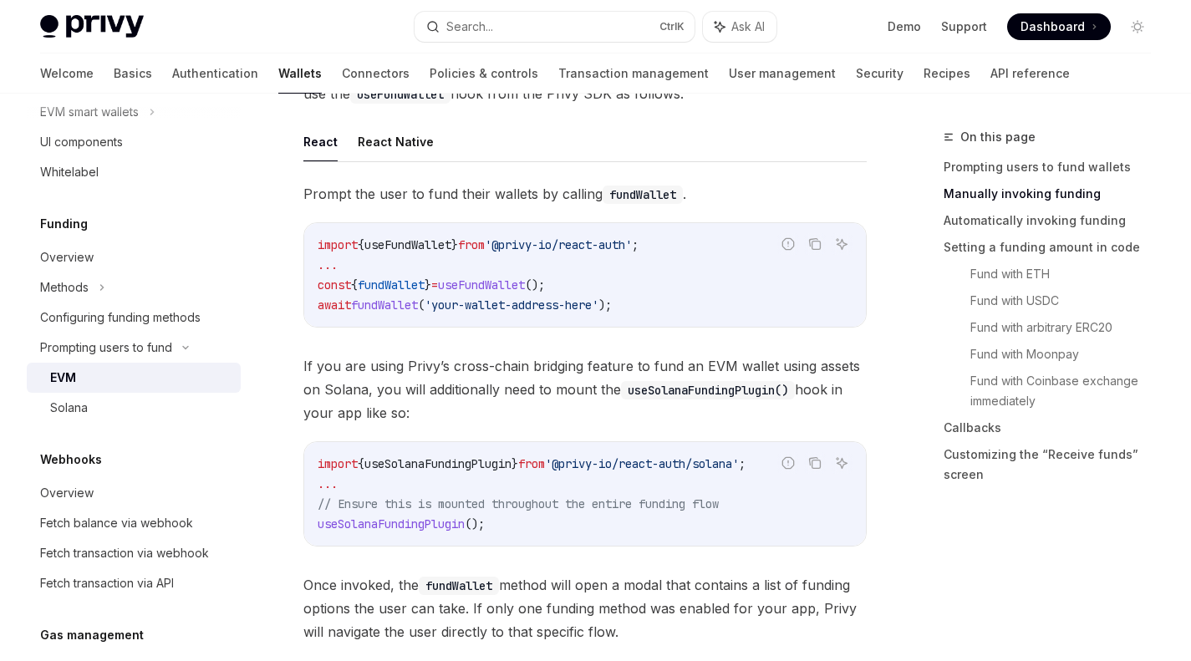
scroll to position [570, 0]
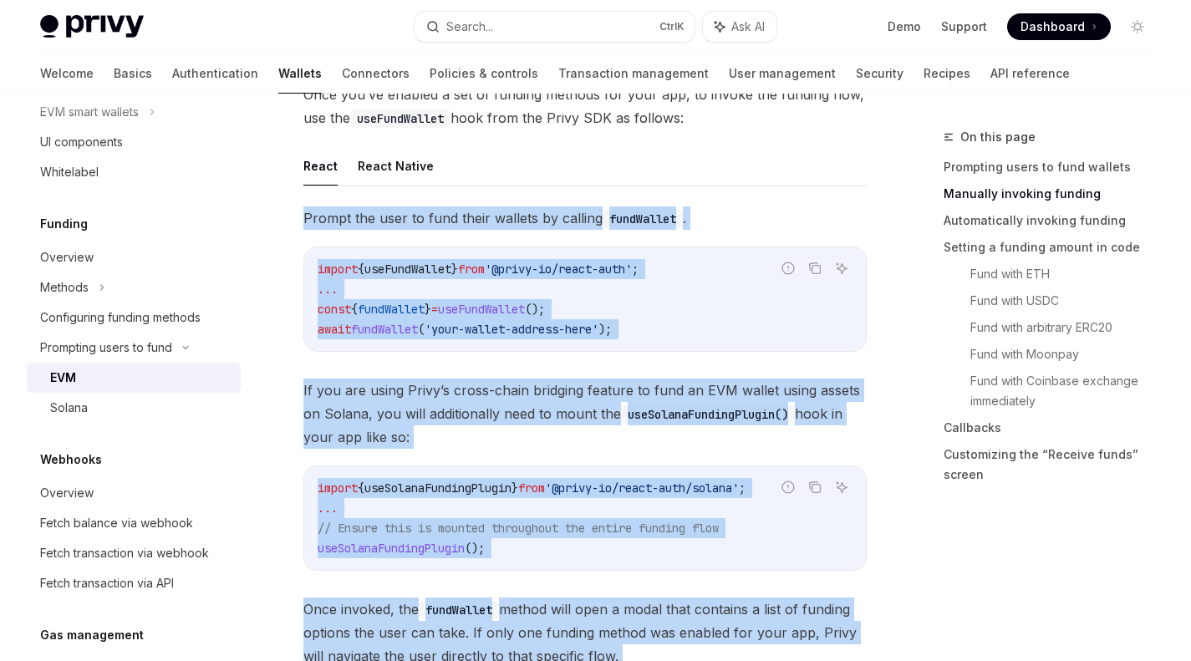
drag, startPoint x: 411, startPoint y: 239, endPoint x: 307, endPoint y: 213, distance: 107.6
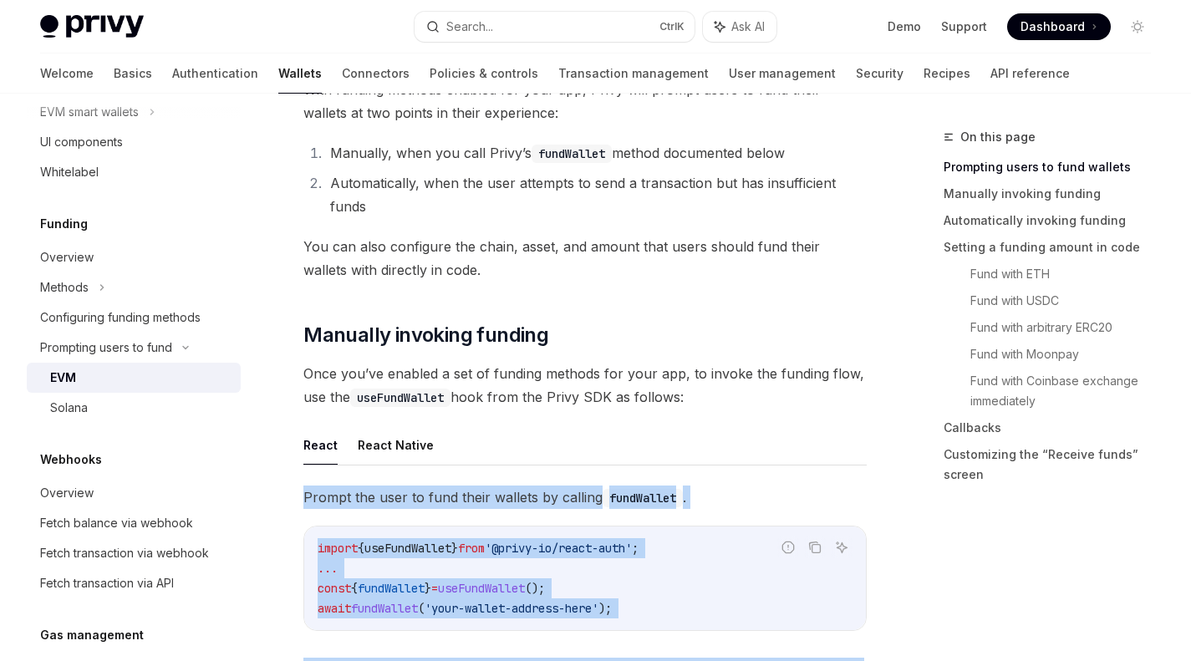
scroll to position [55, 0]
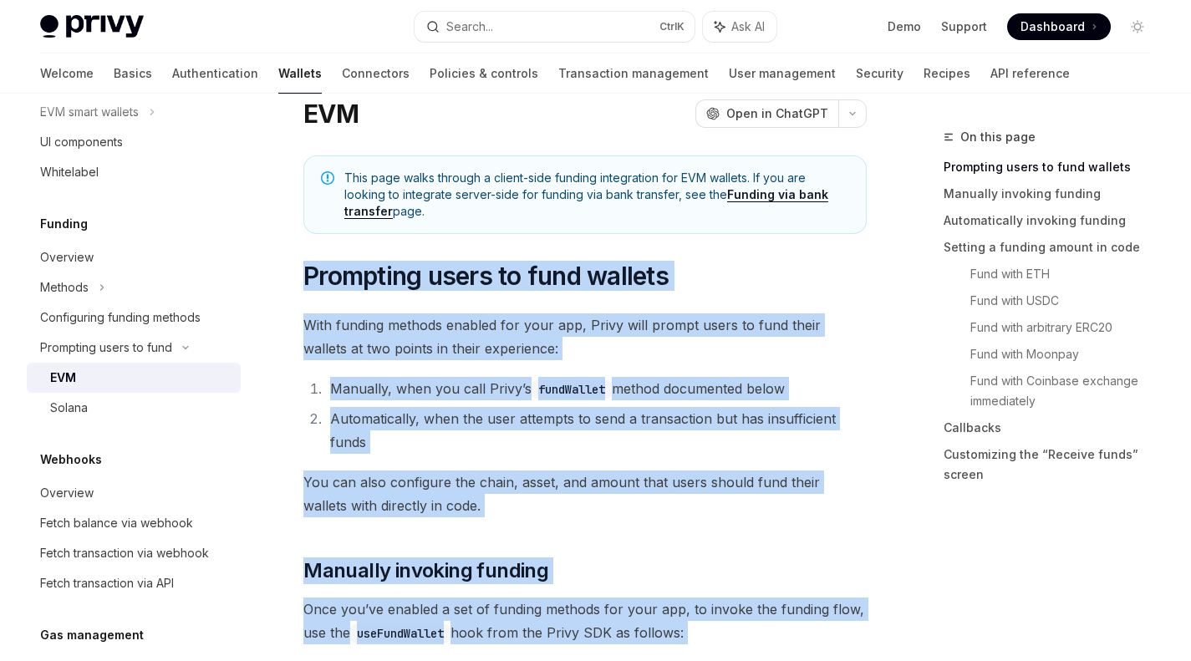
drag, startPoint x: 307, startPoint y: 316, endPoint x: 300, endPoint y: 283, distance: 33.3
copy div "​ Prompting users to fund wallets With funding methods enabled for your app, Pr…"
type textarea "*"
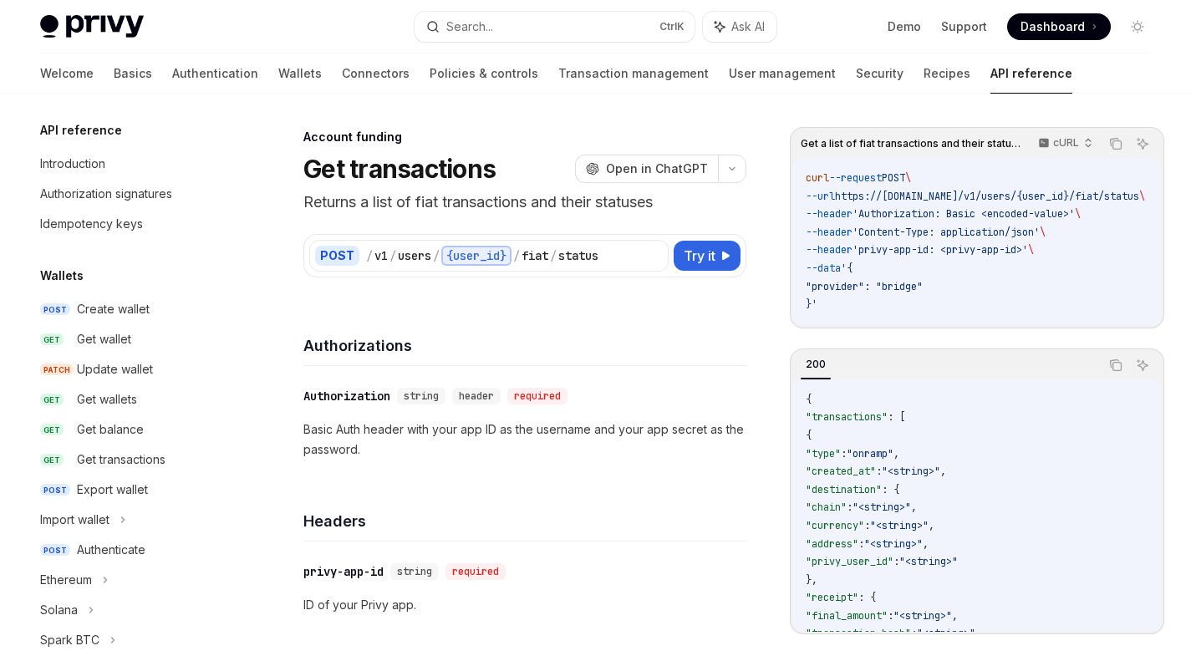
type textarea "*"
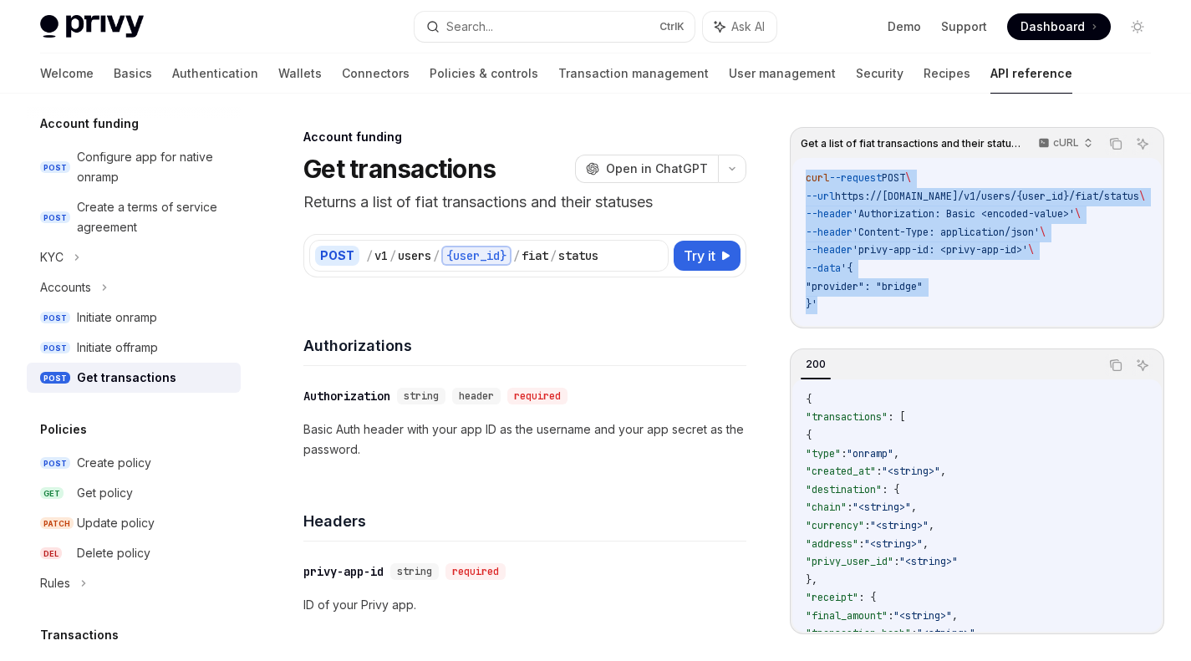
drag, startPoint x: 898, startPoint y: 324, endPoint x: 797, endPoint y: 171, distance: 182.9
click at [797, 171] on div "curl --request POST \ --url https://[DOMAIN_NAME]/v1/users/{user_id}/fiat/statu…" at bounding box center [976, 242] width 369 height 168
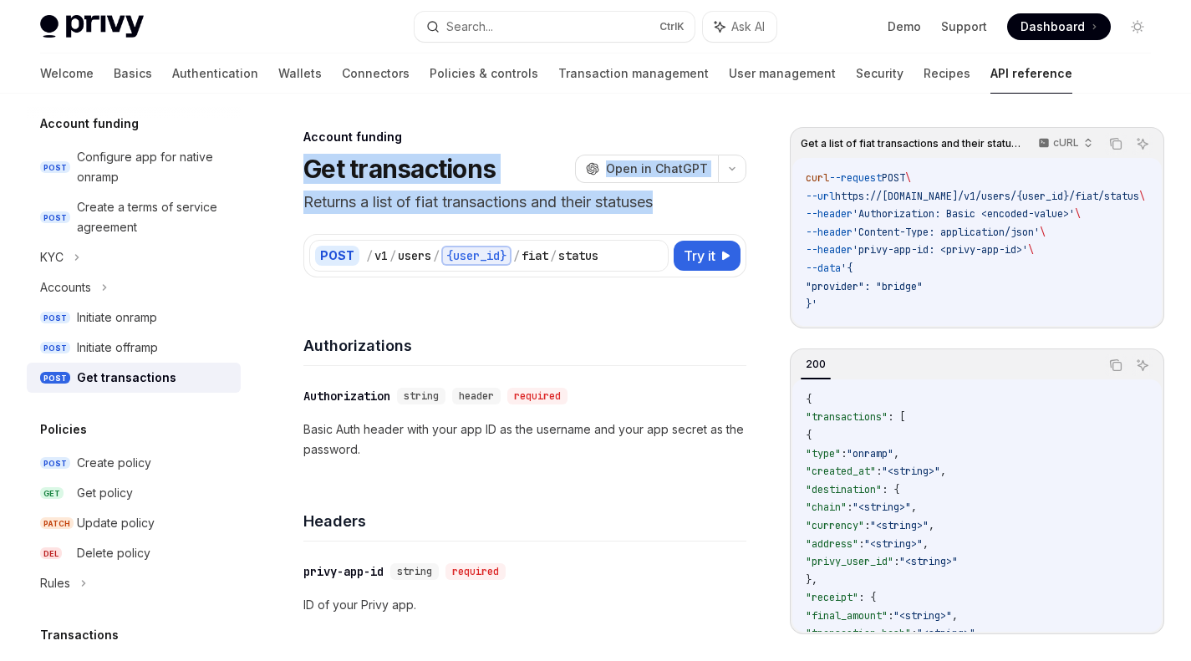
drag, startPoint x: 293, startPoint y: 169, endPoint x: 666, endPoint y: 207, distance: 374.7
copy header "Get transactions OpenAI Open in ChatGPT Returns a list of fiat transactions and…"
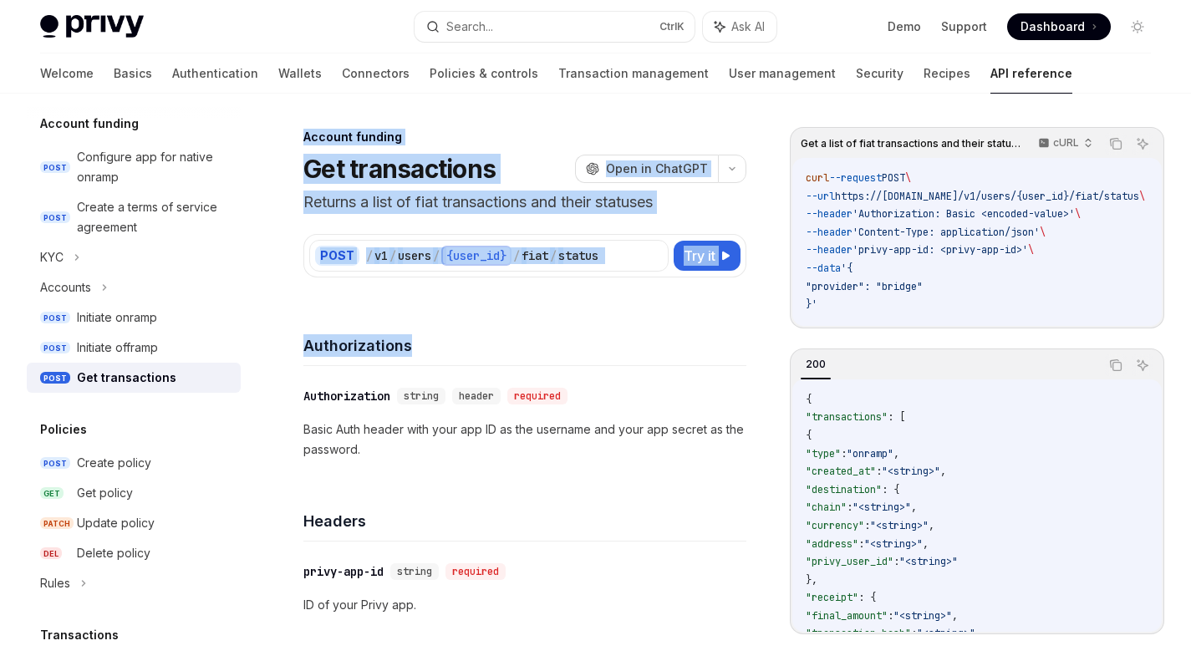
drag, startPoint x: 300, startPoint y: 136, endPoint x: 429, endPoint y: 369, distance: 266.3
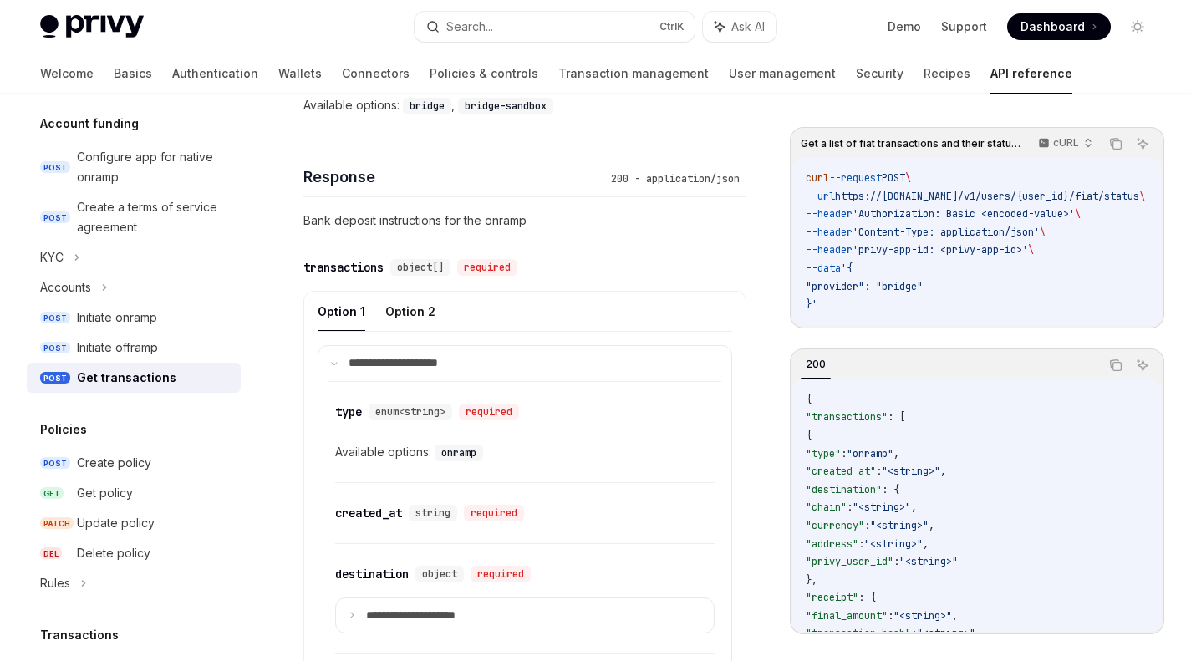
scroll to position [816, 0]
click at [1118, 139] on icon "Copy the contents from the code block" at bounding box center [1115, 143] width 8 height 8
click at [123, 324] on div "Initiate onramp" at bounding box center [117, 318] width 80 height 20
type textarea "*"
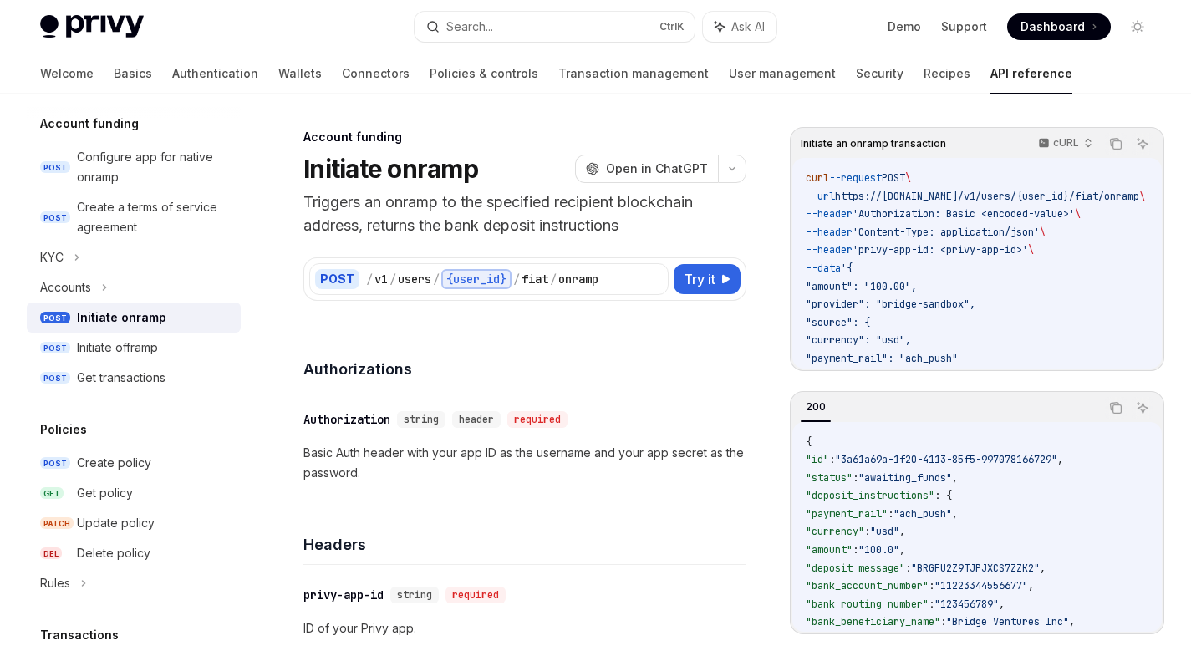
click at [1118, 145] on icon "Copy the contents from the code block" at bounding box center [1115, 143] width 13 height 13
click at [137, 331] on link "POST Initiate onramp" at bounding box center [134, 318] width 214 height 30
type textarea "*"
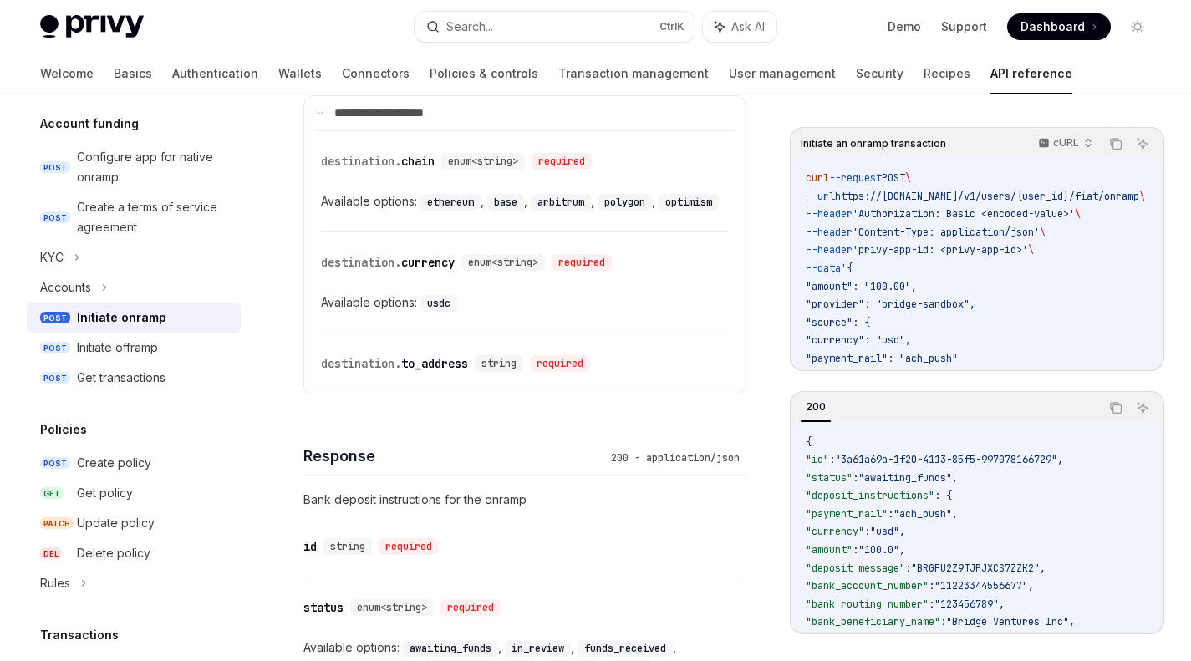
scroll to position [1326, 0]
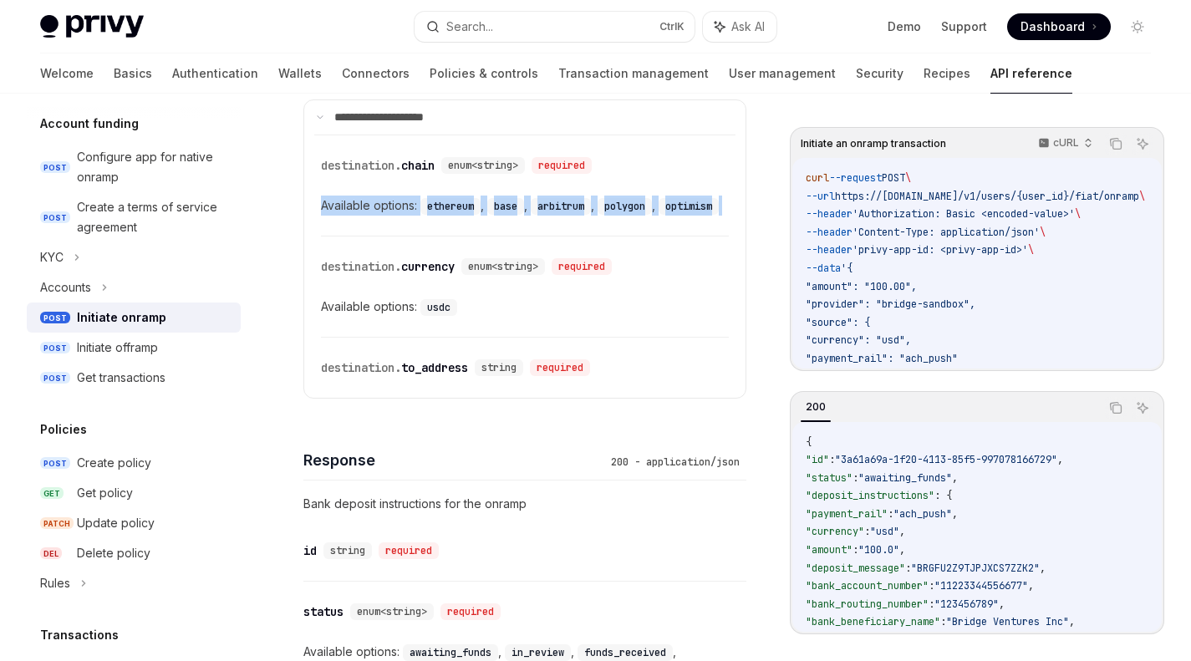
drag, startPoint x: 388, startPoint y: 236, endPoint x: 313, endPoint y: 207, distance: 79.6
click at [313, 207] on details "**********" at bounding box center [524, 249] width 443 height 300
copy div "Available options: ethereum , base , arbitrum , polygon , optimism"
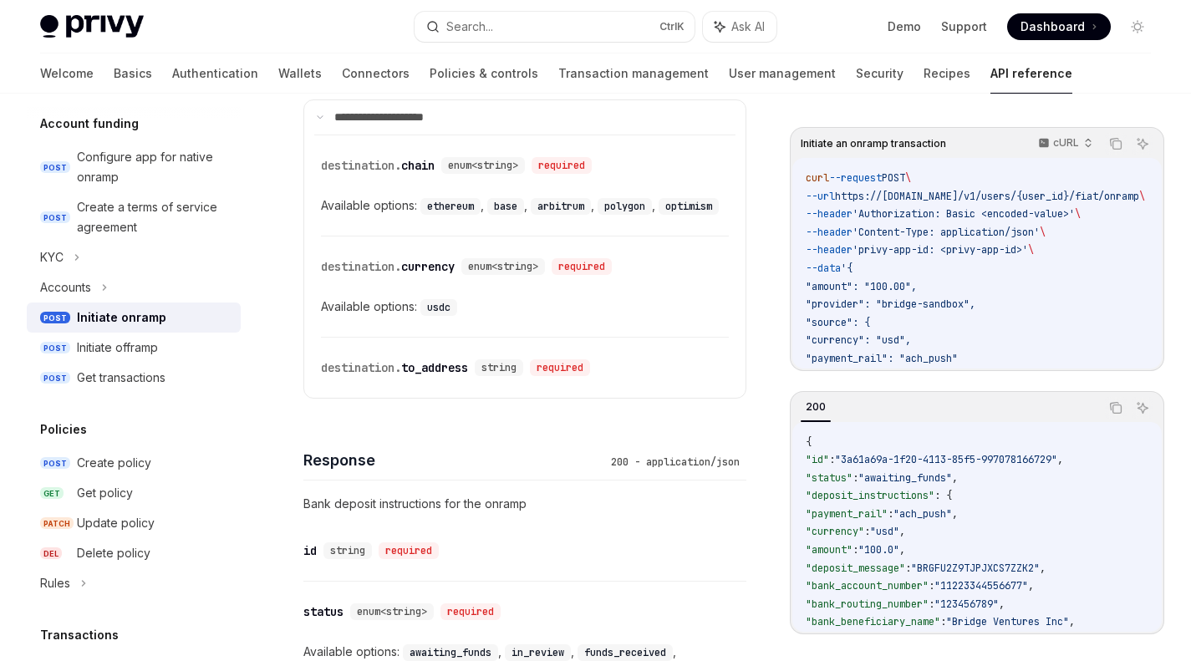
click at [338, 236] on div "​ destination. chain enum<string> required Available options: ethereum , base ,…" at bounding box center [525, 185] width 408 height 100
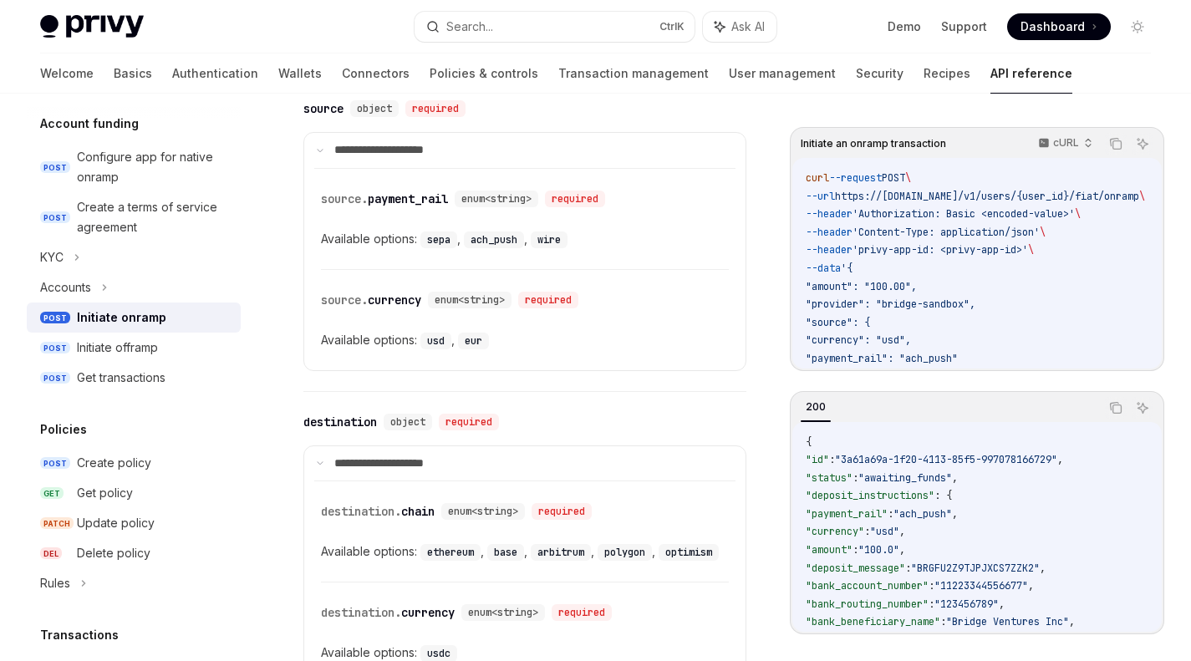
scroll to position [973, 0]
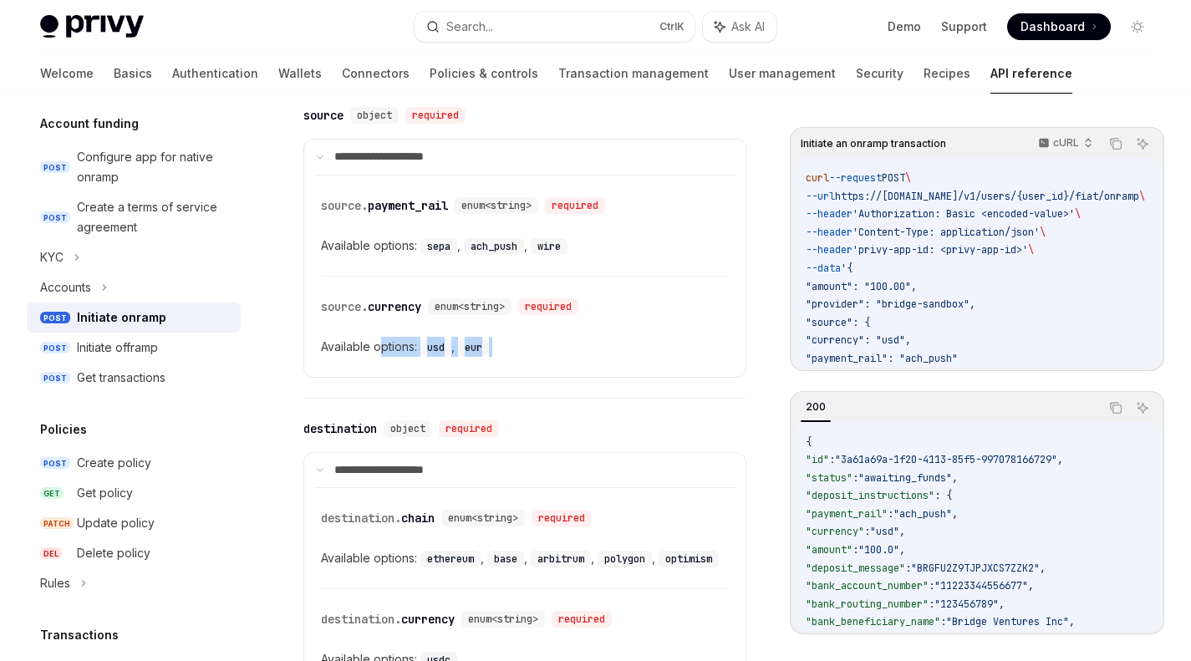
drag, startPoint x: 528, startPoint y: 364, endPoint x: 382, endPoint y: 337, distance: 148.8
click at [382, 337] on div "​ source. currency enum<string> required Available options: usd , eur" at bounding box center [525, 327] width 408 height 100
click at [544, 370] on div "​ source. currency enum<string> required Available options: usd , eur" at bounding box center [525, 327] width 408 height 100
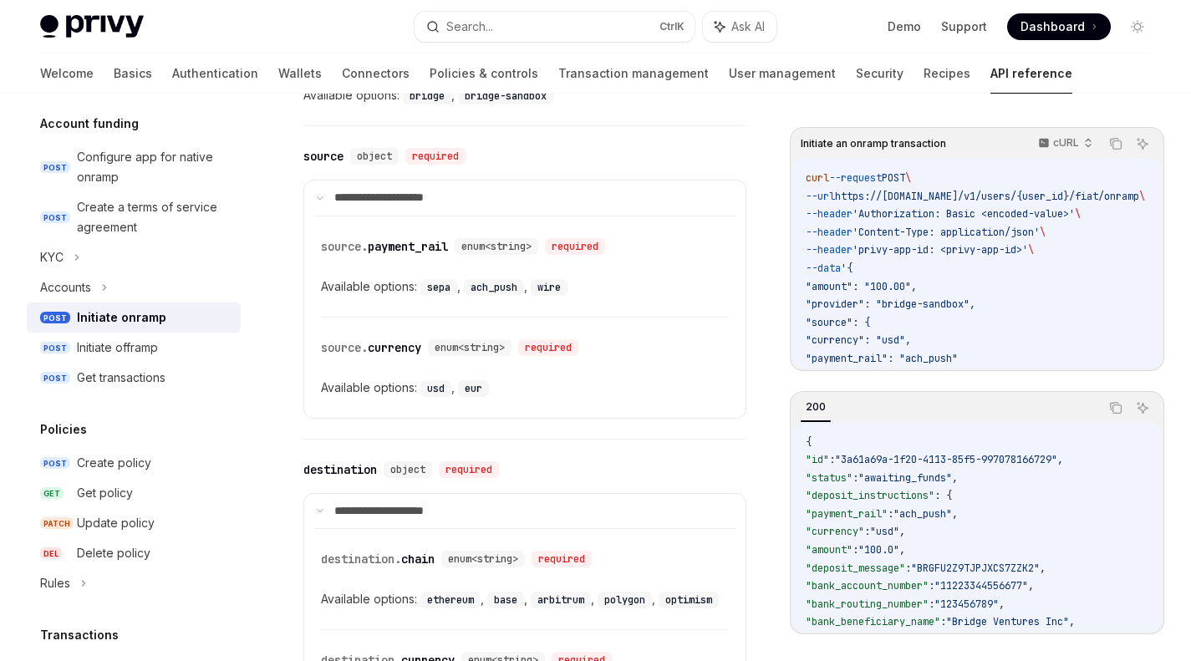
scroll to position [931, 0]
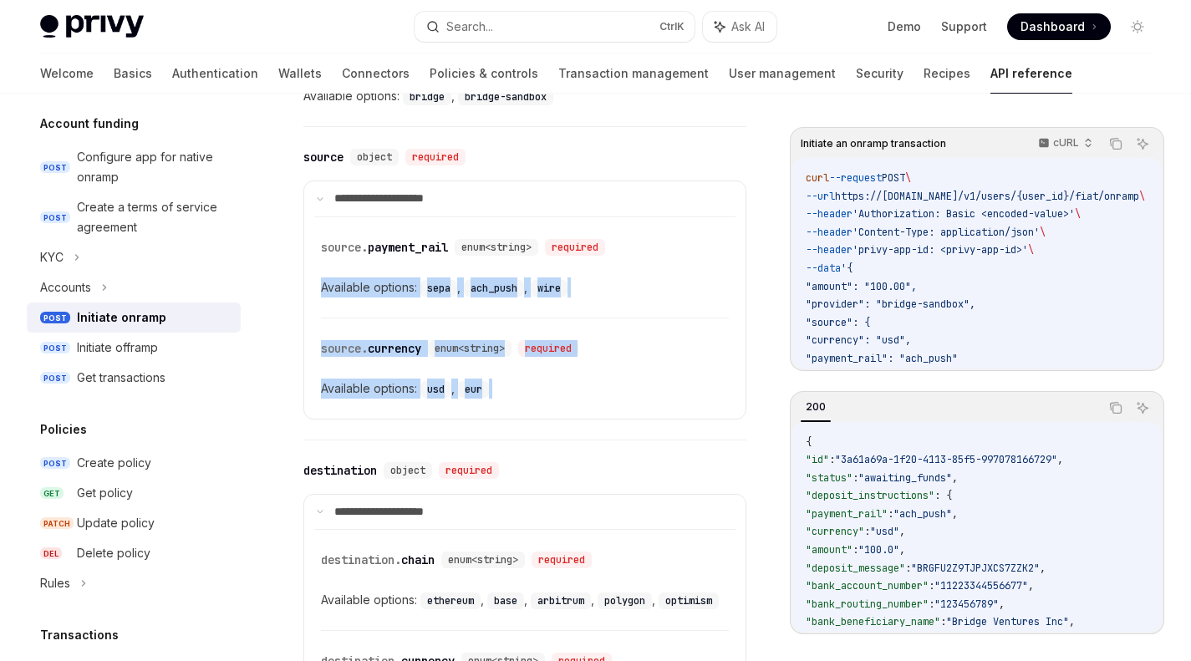
drag, startPoint x: 511, startPoint y: 406, endPoint x: 309, endPoint y: 272, distance: 242.5
click at [309, 272] on details "**********" at bounding box center [524, 300] width 443 height 239
copy div "Available options: sepa , ach_push , wire ​ source. currency enum<string> requi…"
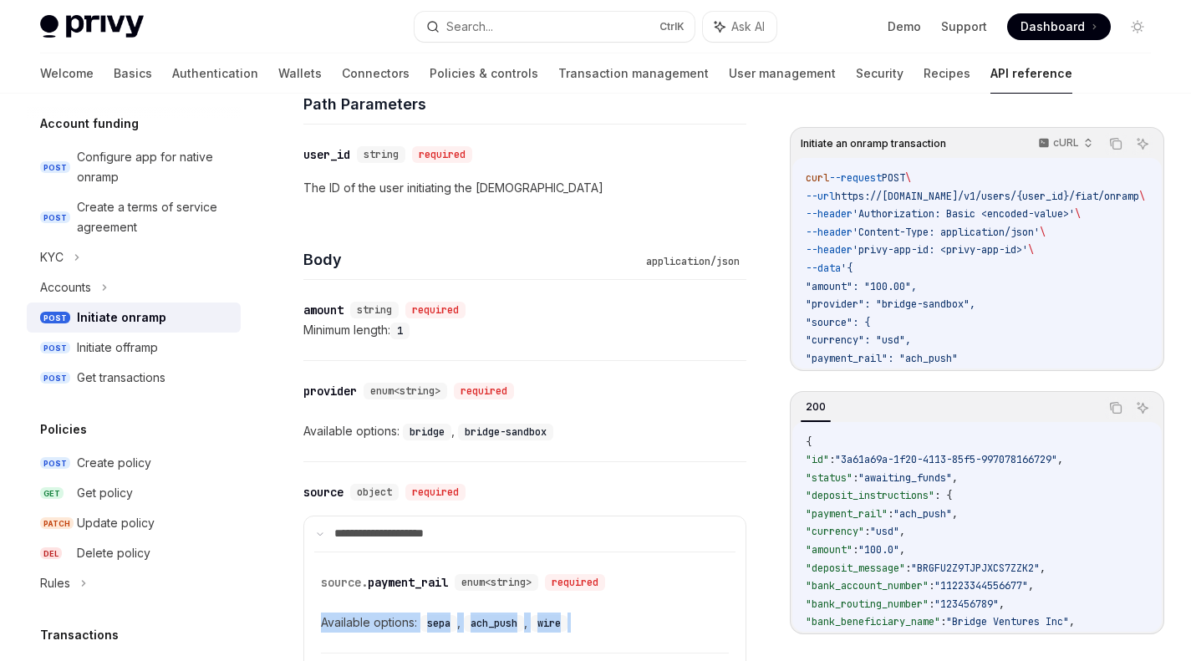
scroll to position [595, 0]
